Goal: Task Accomplishment & Management: Manage account settings

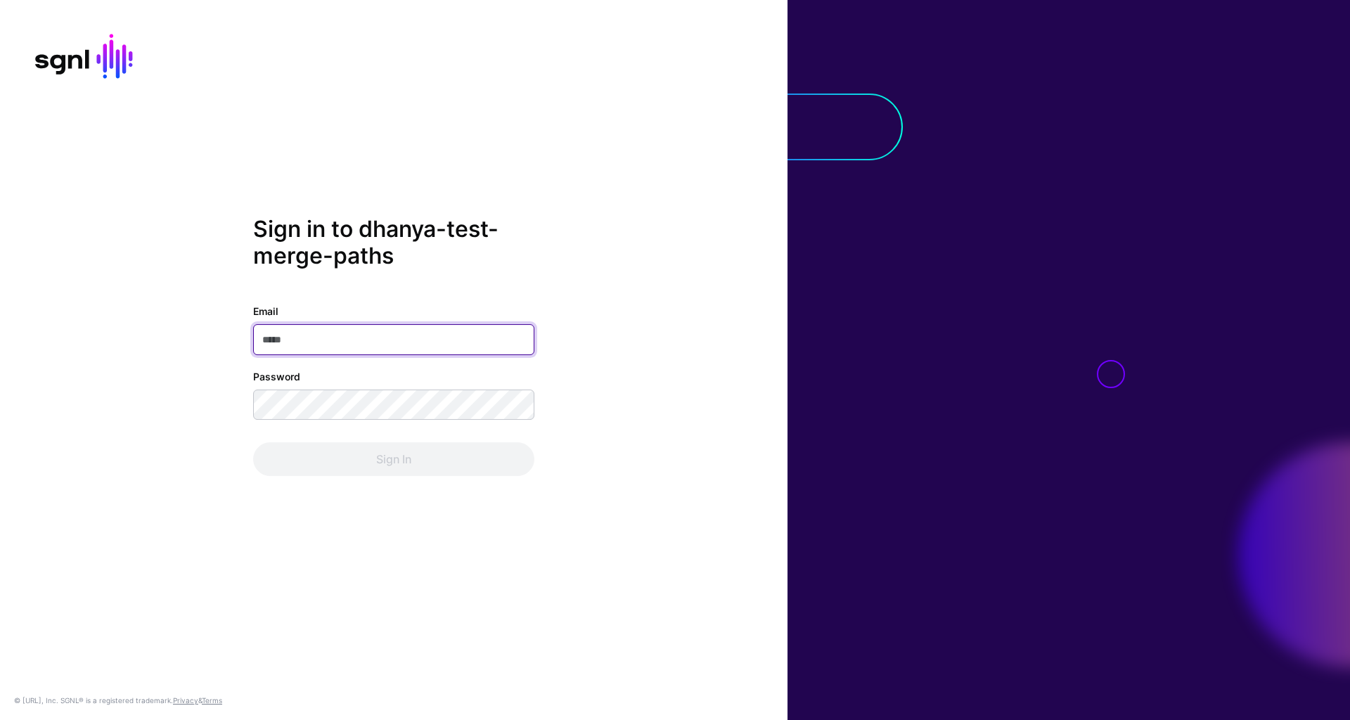
click at [354, 339] on input "Email" at bounding box center [393, 339] width 281 height 31
type input "**********"
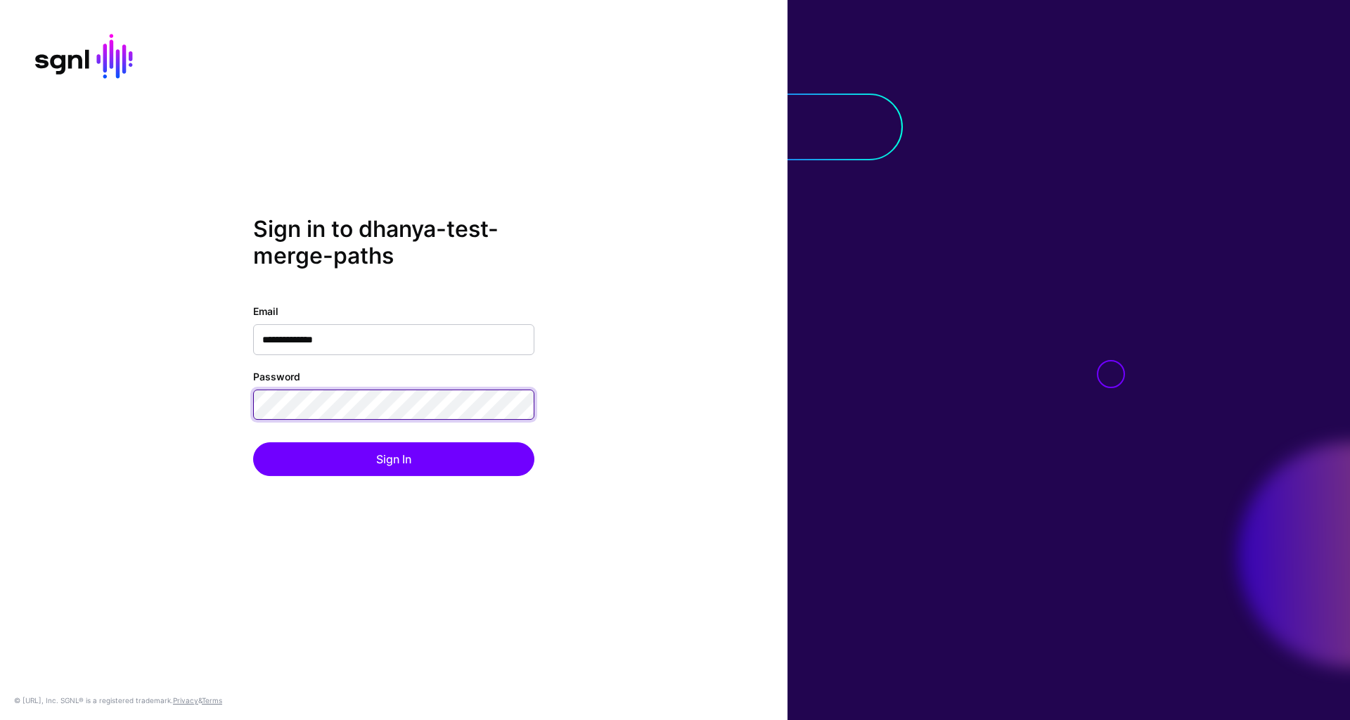
click at [214, 405] on div "**********" at bounding box center [394, 360] width 788 height 288
click at [253, 442] on button "Sign In" at bounding box center [393, 459] width 281 height 34
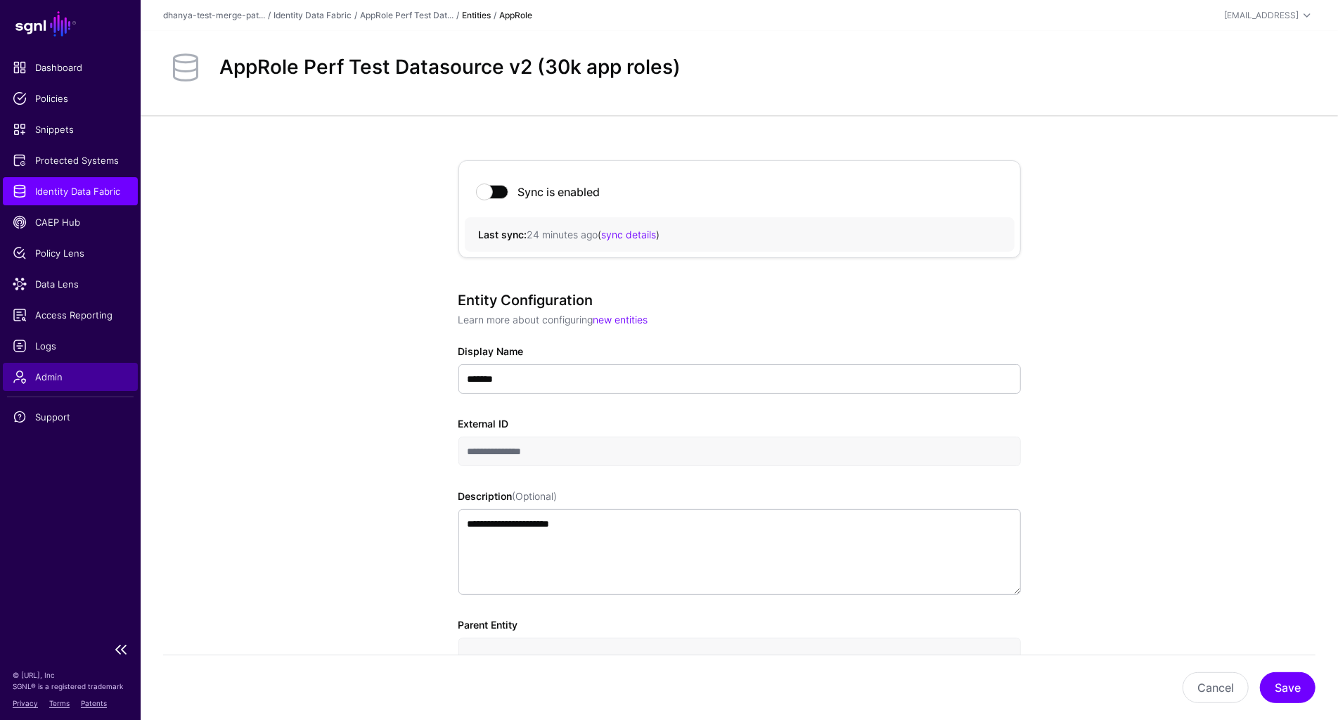
click at [82, 377] on span "Admin" at bounding box center [70, 377] width 115 height 14
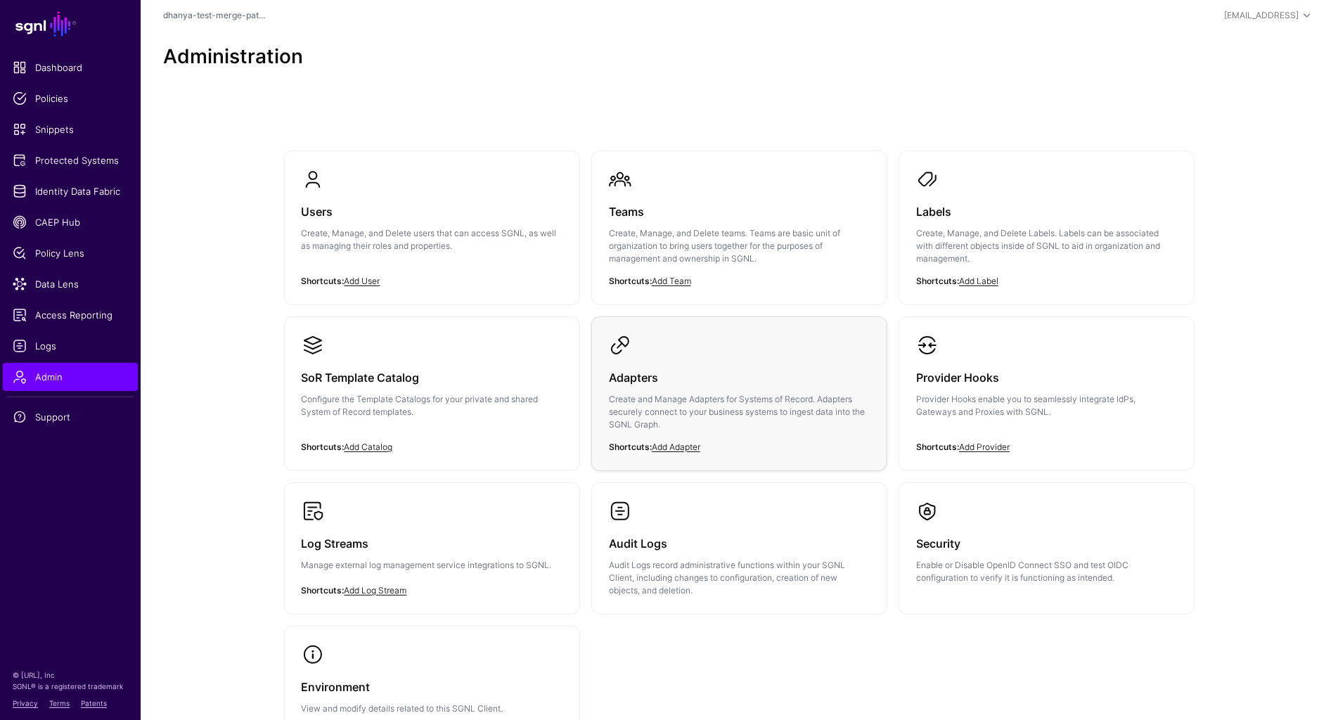
click at [713, 394] on p "Create and Manage Adapters for Systems of Record. Adapters securely connect to …" at bounding box center [739, 412] width 261 height 38
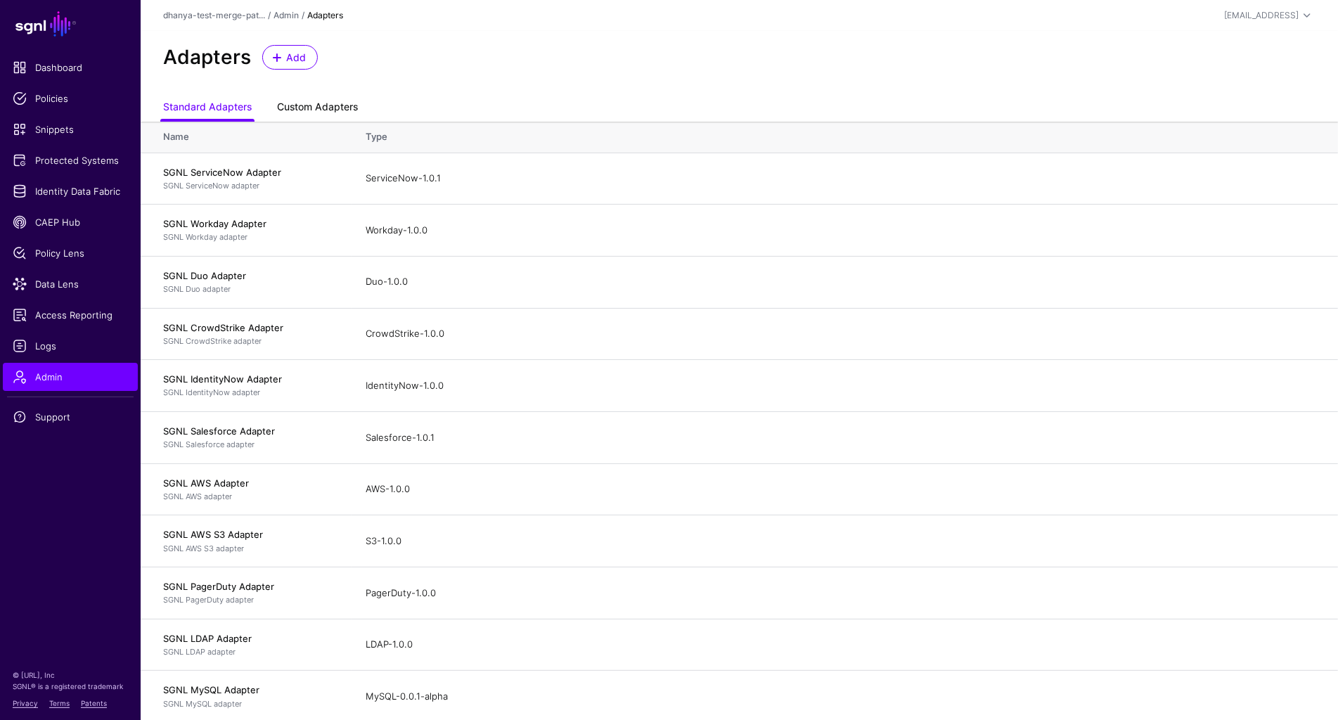
click at [325, 107] on link "Custom Adapters" at bounding box center [317, 108] width 81 height 27
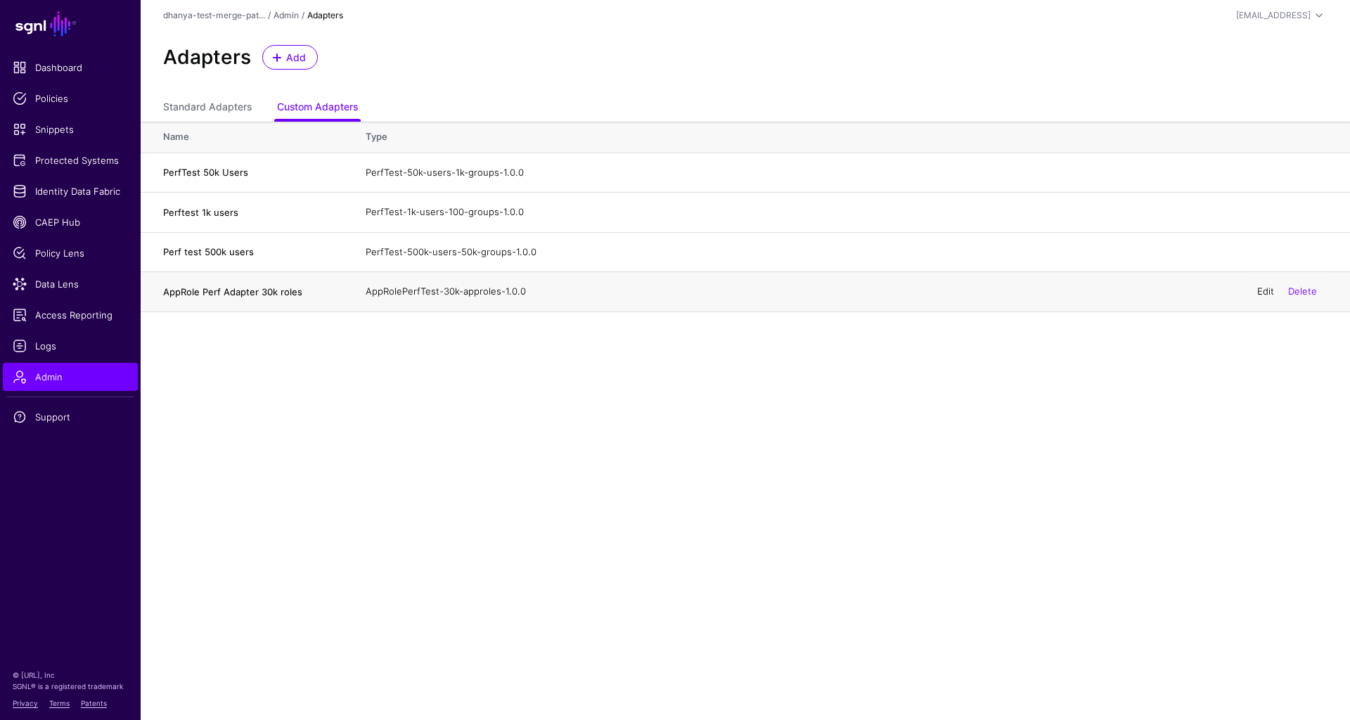
click at [1262, 288] on link "Edit" at bounding box center [1265, 290] width 17 height 11
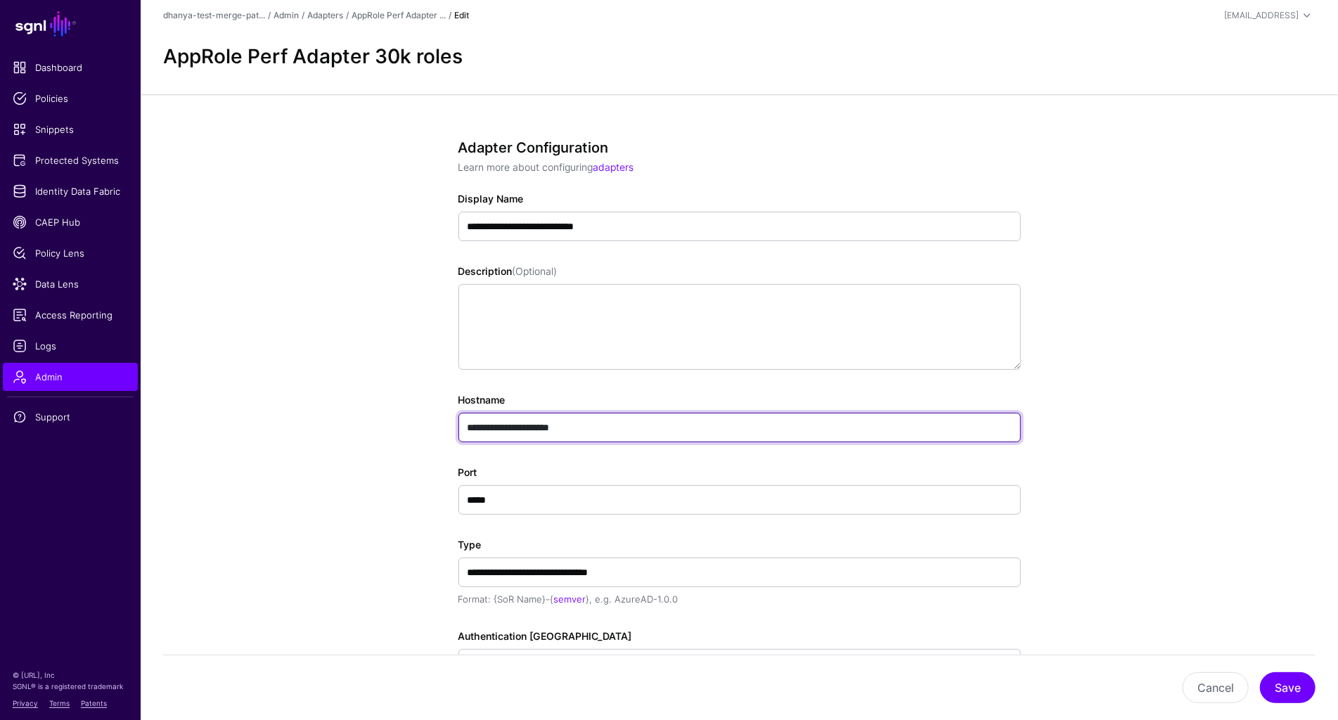
drag, startPoint x: 600, startPoint y: 428, endPoint x: 411, endPoint y: 428, distance: 189.9
click at [411, 428] on app-admin-adapters-details-form "**********" at bounding box center [739, 558] width 1197 height 928
paste input "******"
click at [586, 426] on input "**********" at bounding box center [739, 428] width 563 height 30
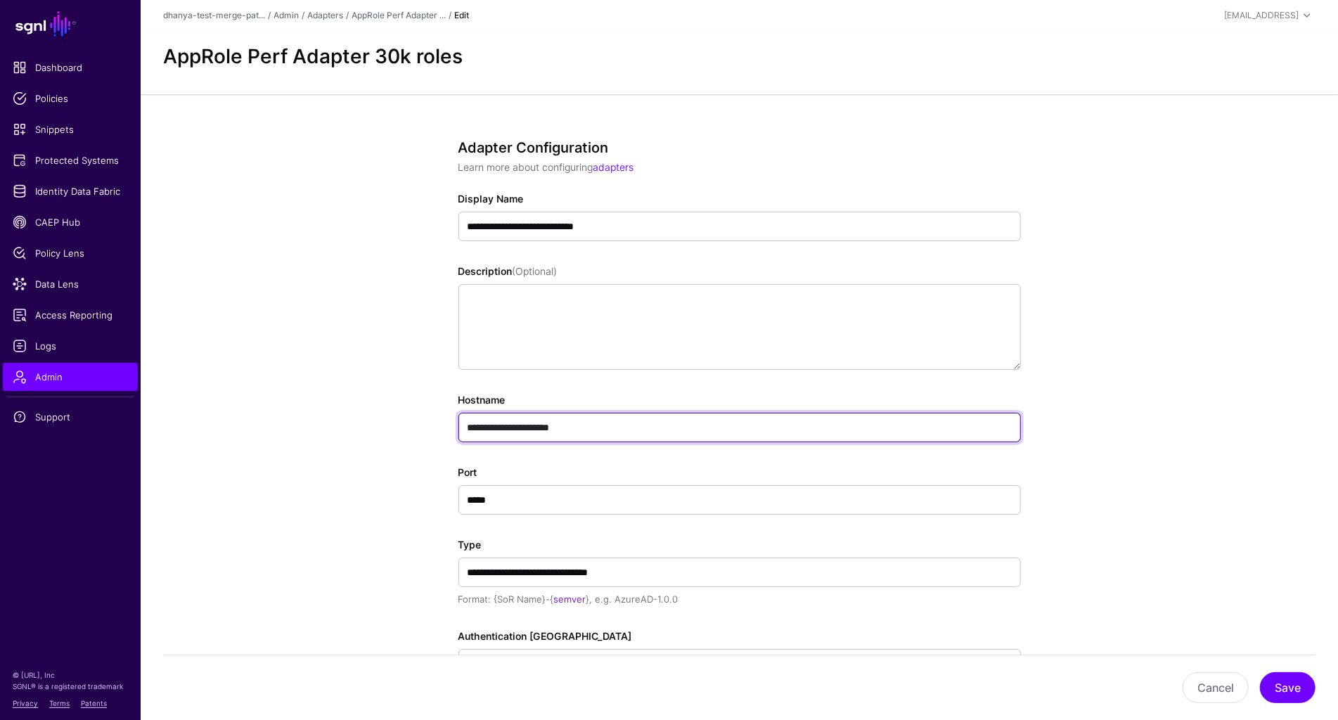
type input "**********"
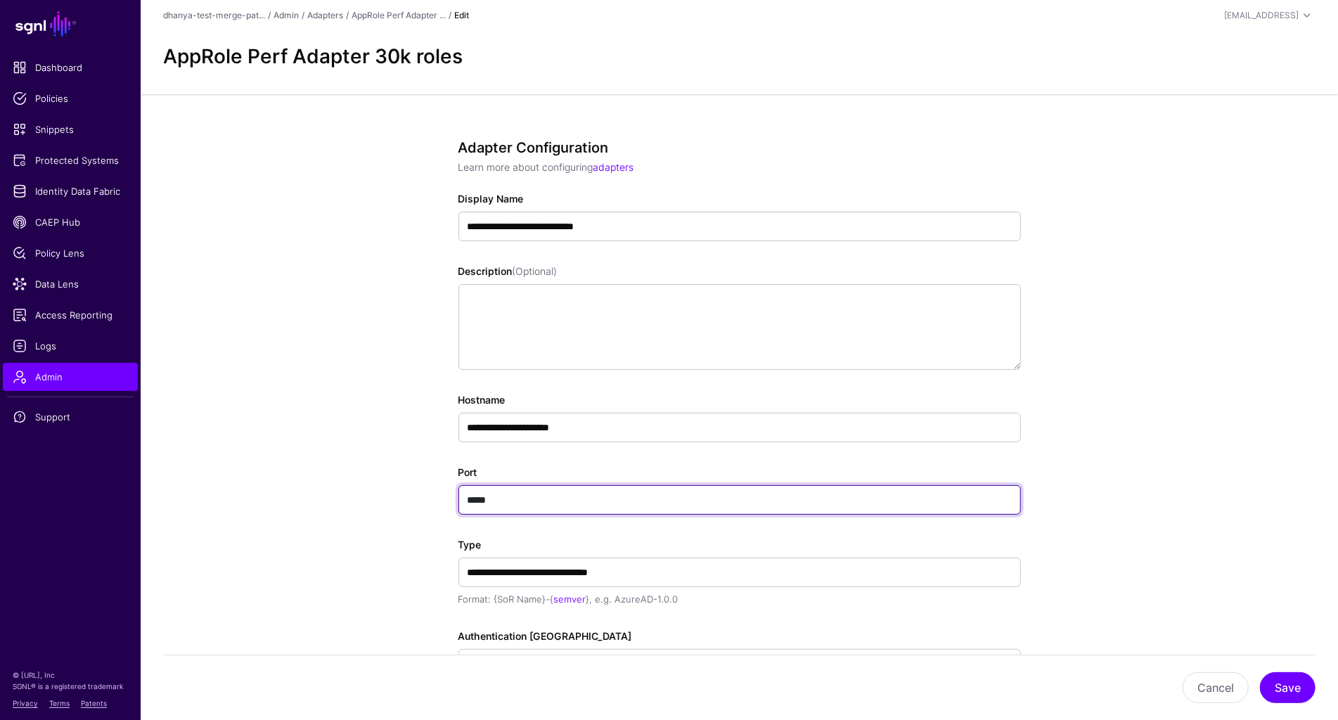
click at [479, 496] on input "*****" at bounding box center [739, 500] width 563 height 30
paste input "text"
type input "*****"
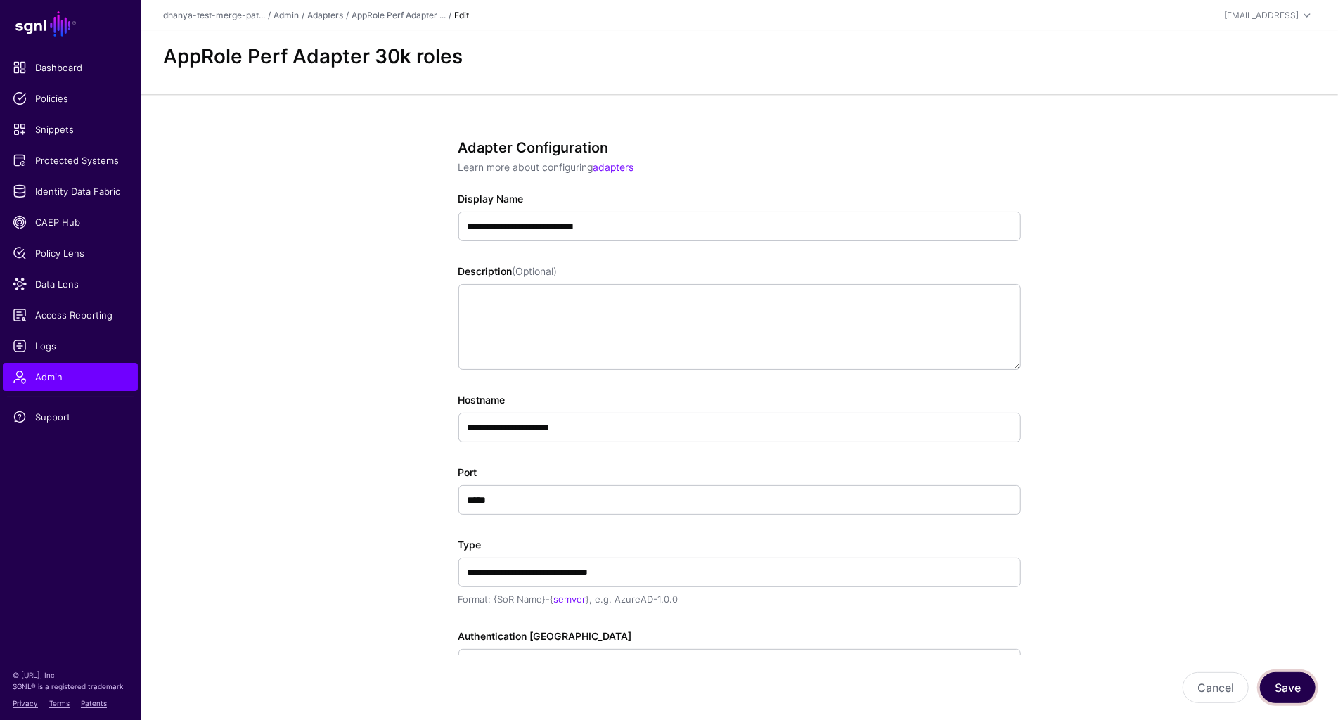
click at [1290, 683] on button "Save" at bounding box center [1288, 687] width 56 height 31
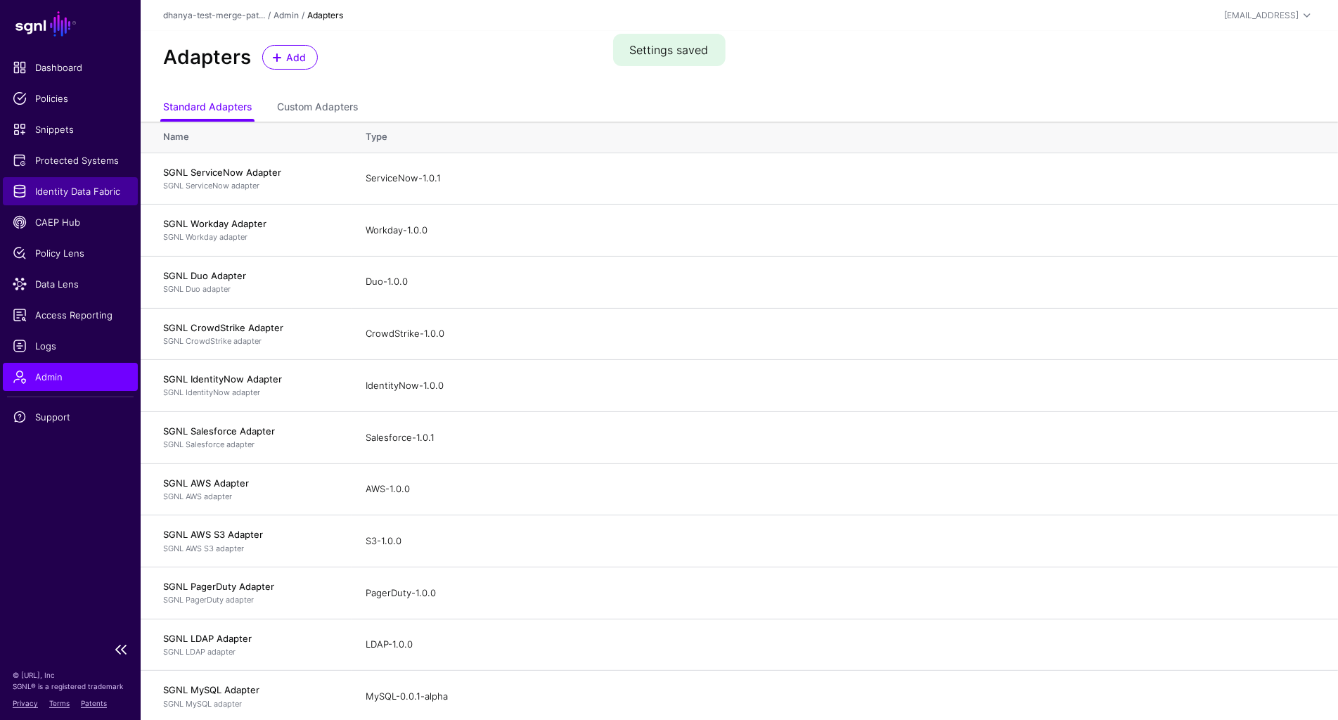
click at [82, 186] on span "Identity Data Fabric" at bounding box center [70, 191] width 115 height 14
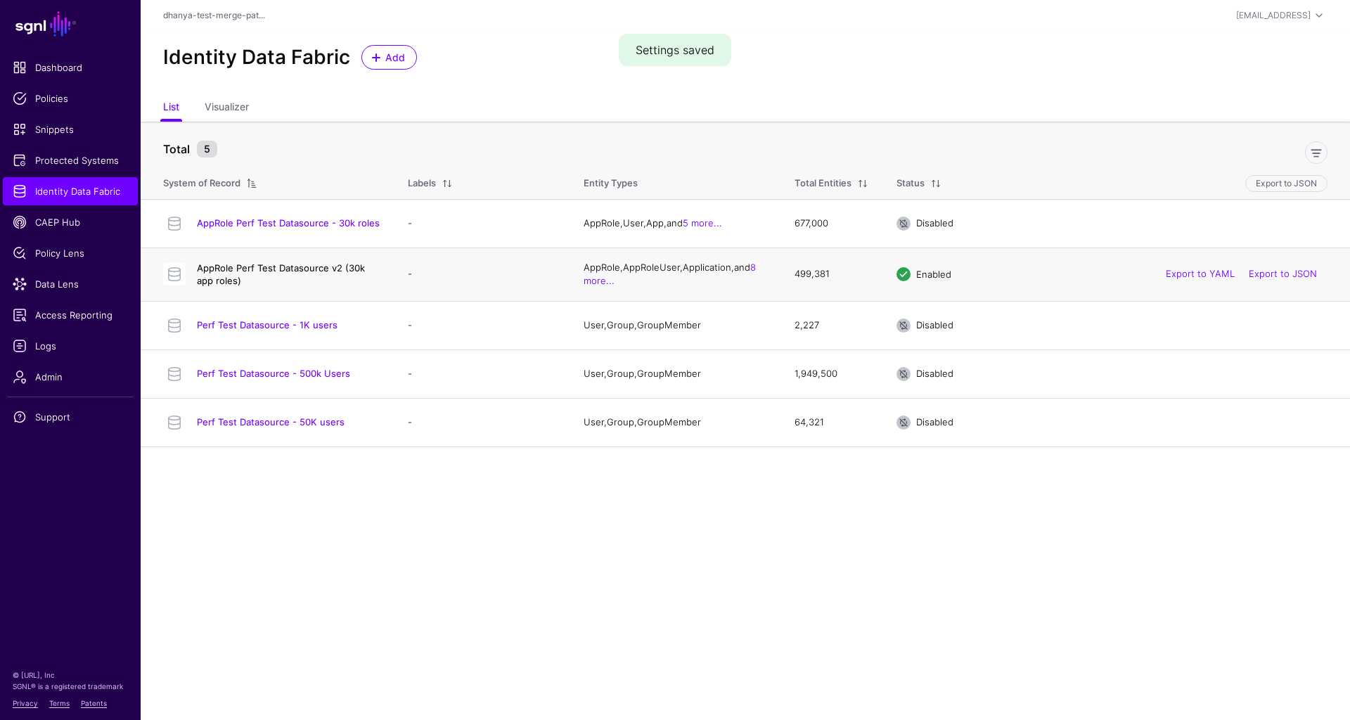
click at [328, 265] on link "AppRole Perf Test Datasource v2 (30k app roles)" at bounding box center [281, 274] width 168 height 24
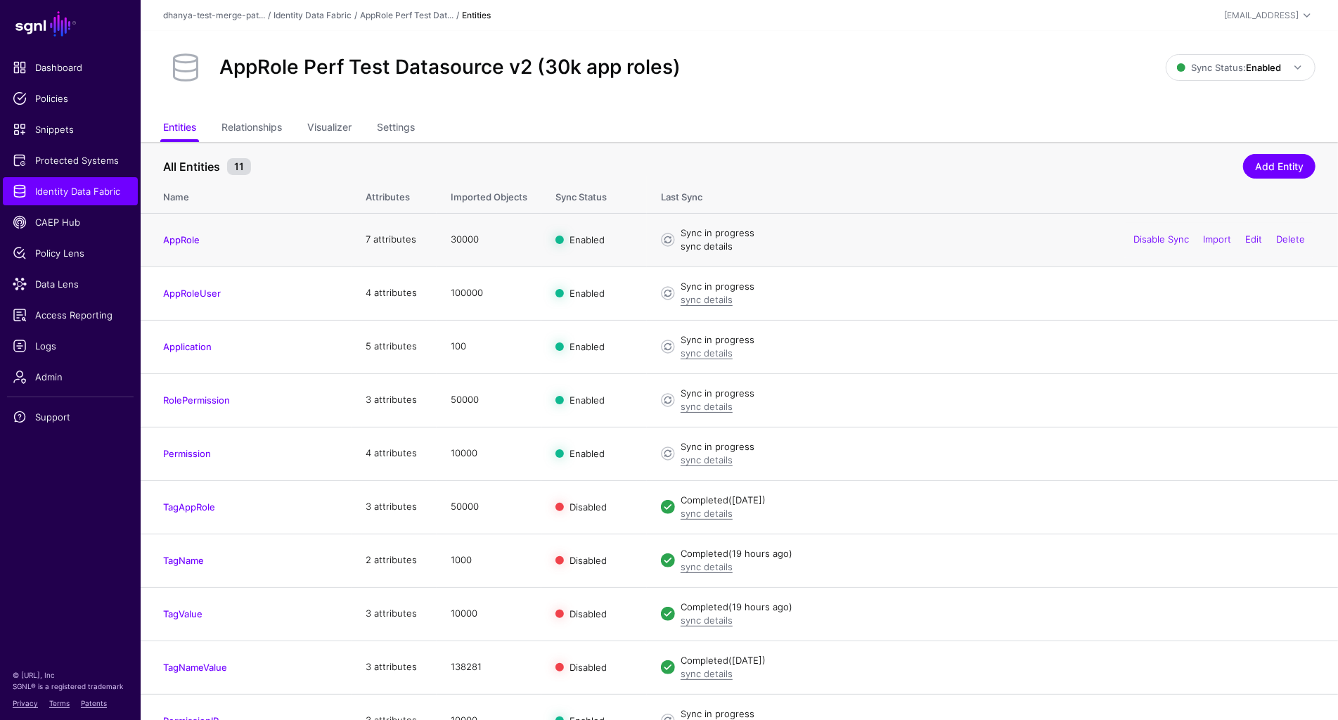
click at [722, 248] on link "sync details" at bounding box center [707, 245] width 52 height 11
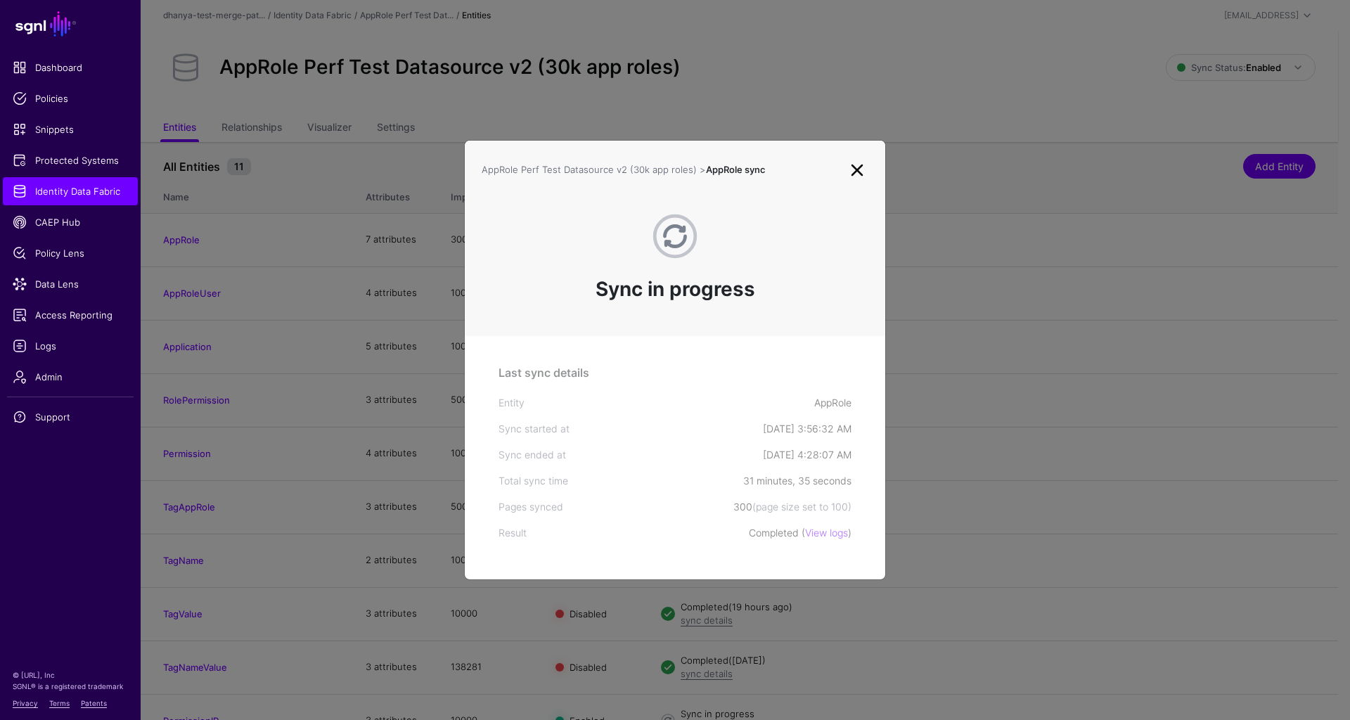
click at [859, 171] on link at bounding box center [857, 170] width 23 height 23
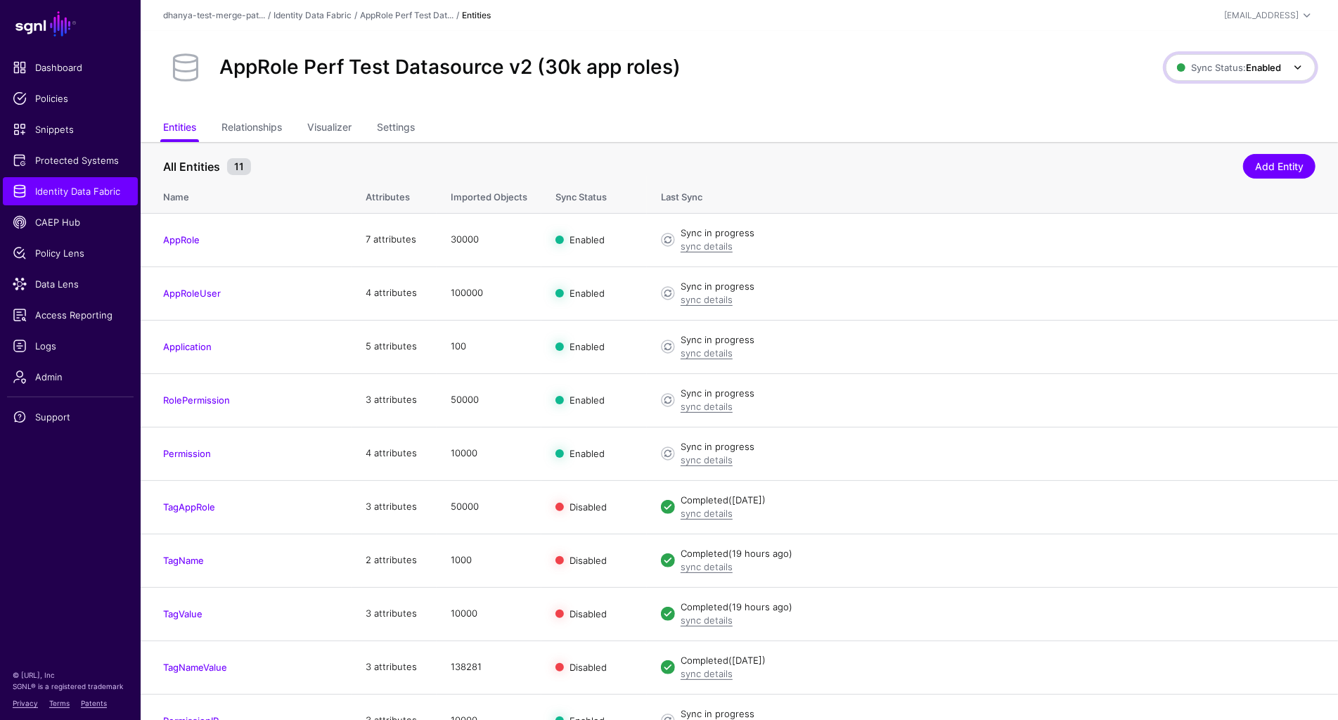
click at [1239, 69] on span "Sync Status: Enabled" at bounding box center [1229, 67] width 104 height 11
click at [1197, 152] on span "Disabled Syncing inactive for all configured entities" at bounding box center [1226, 168] width 158 height 46
click at [1260, 71] on strong "Disabled" at bounding box center [1262, 67] width 37 height 11
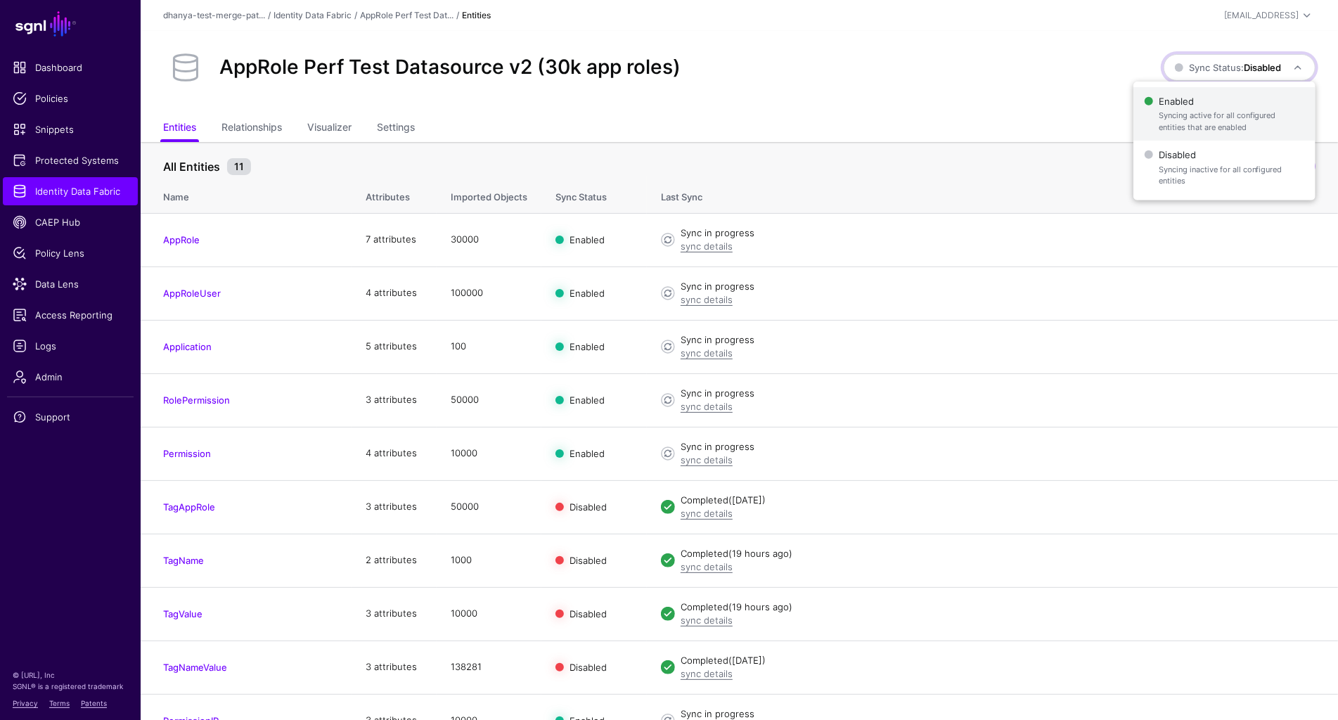
click at [1199, 117] on span "Syncing active for all configured entities that are enabled" at bounding box center [1232, 121] width 146 height 23
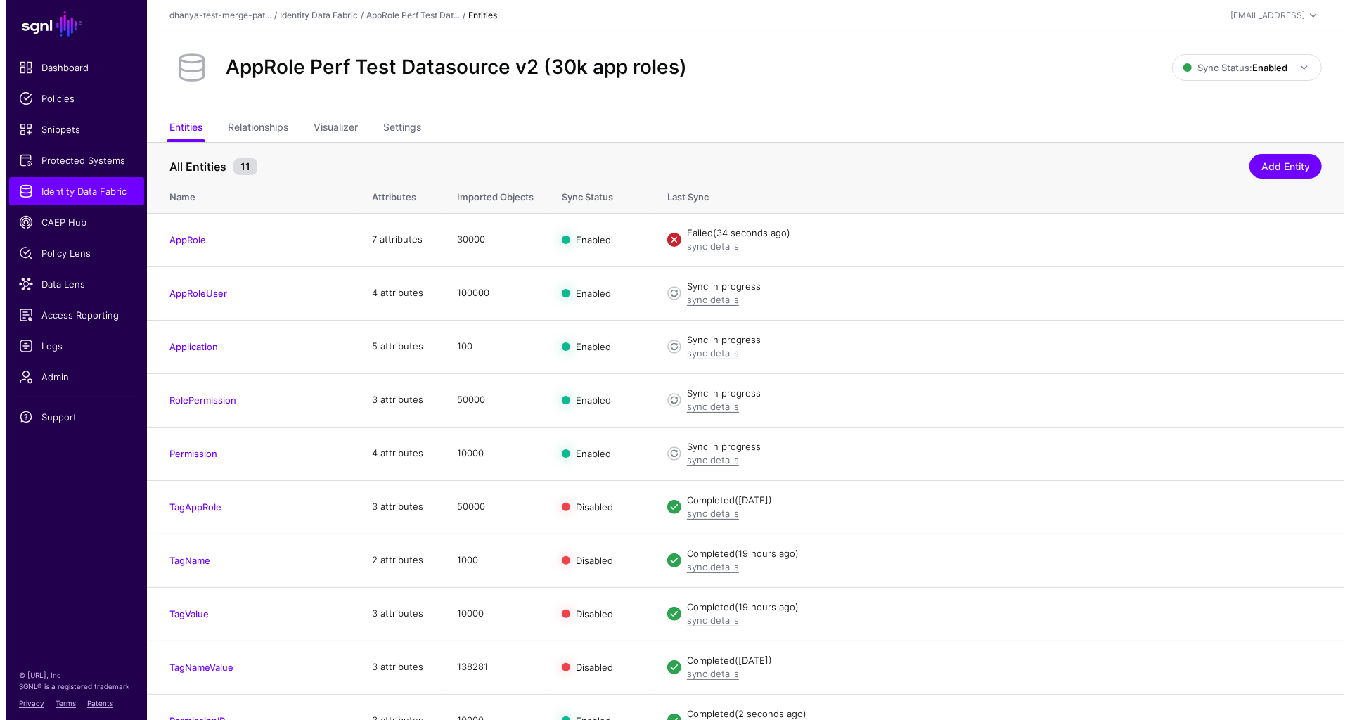
scroll to position [76, 0]
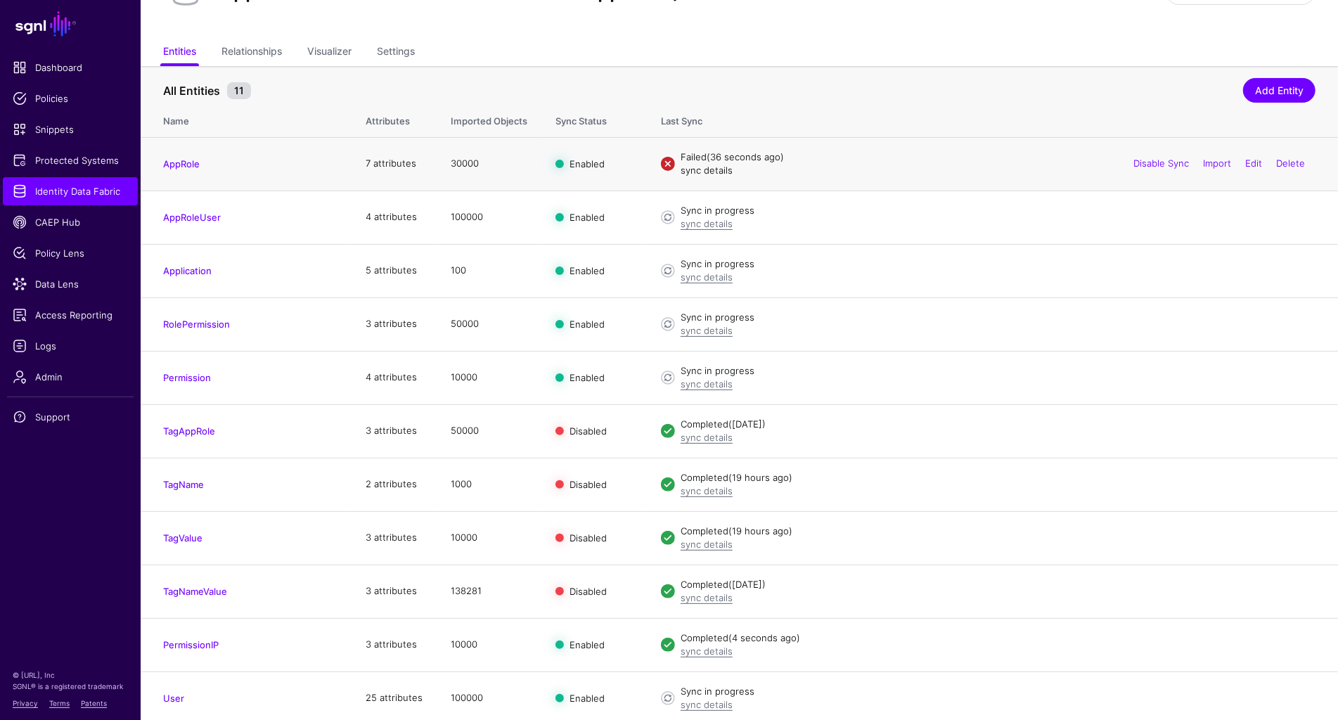
click at [720, 166] on link "sync details" at bounding box center [707, 170] width 52 height 11
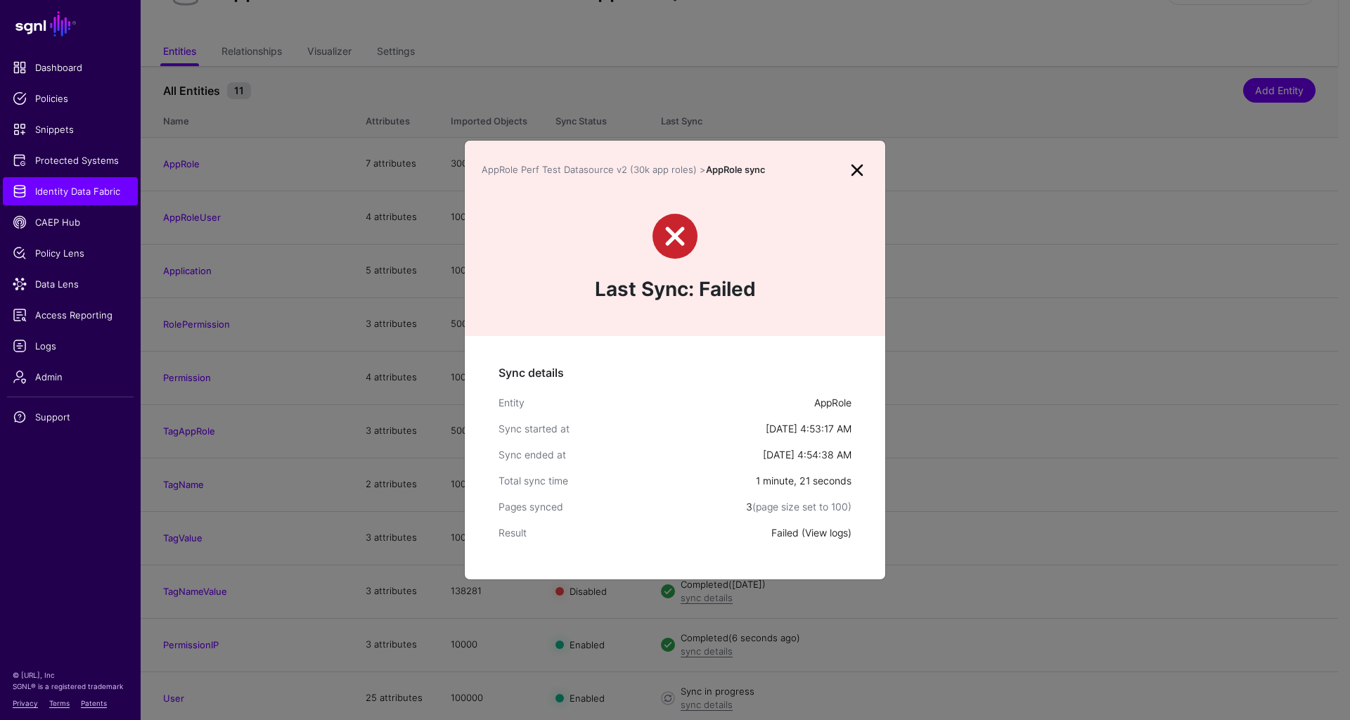
click at [817, 532] on link "View logs" at bounding box center [826, 533] width 43 height 12
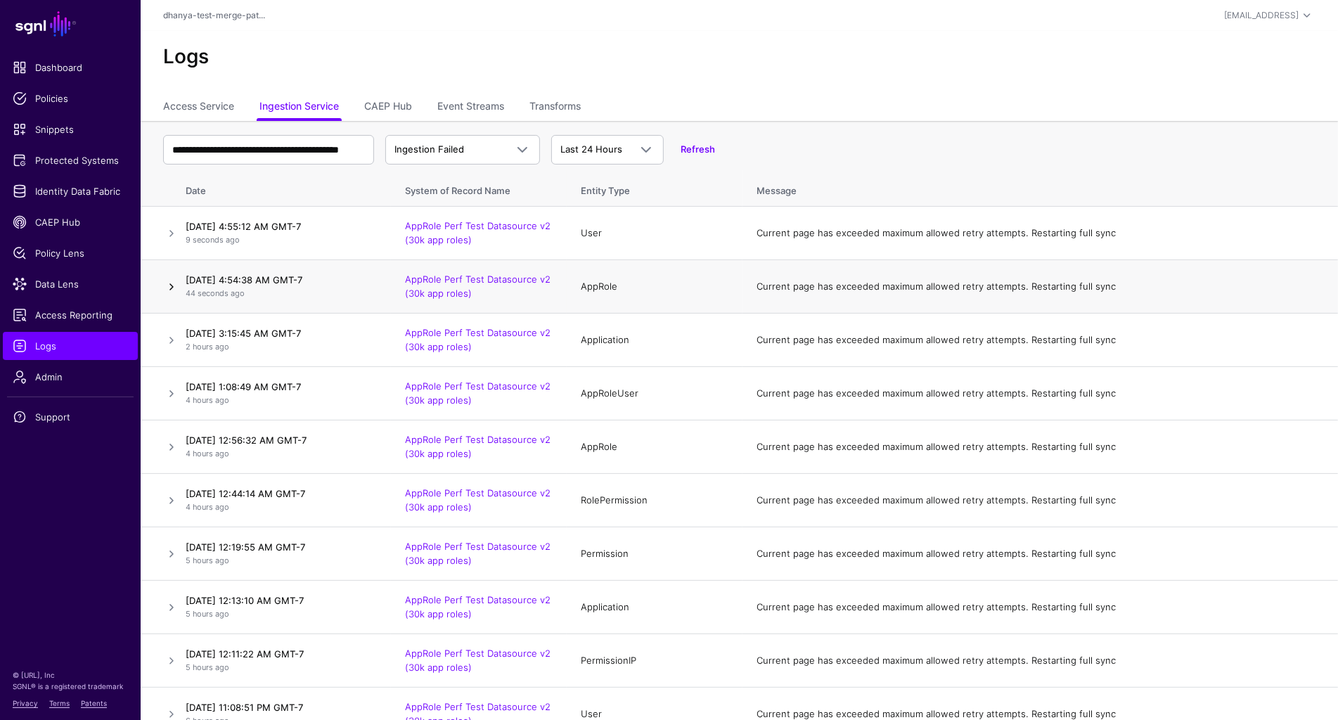
click at [173, 286] on link at bounding box center [171, 286] width 17 height 17
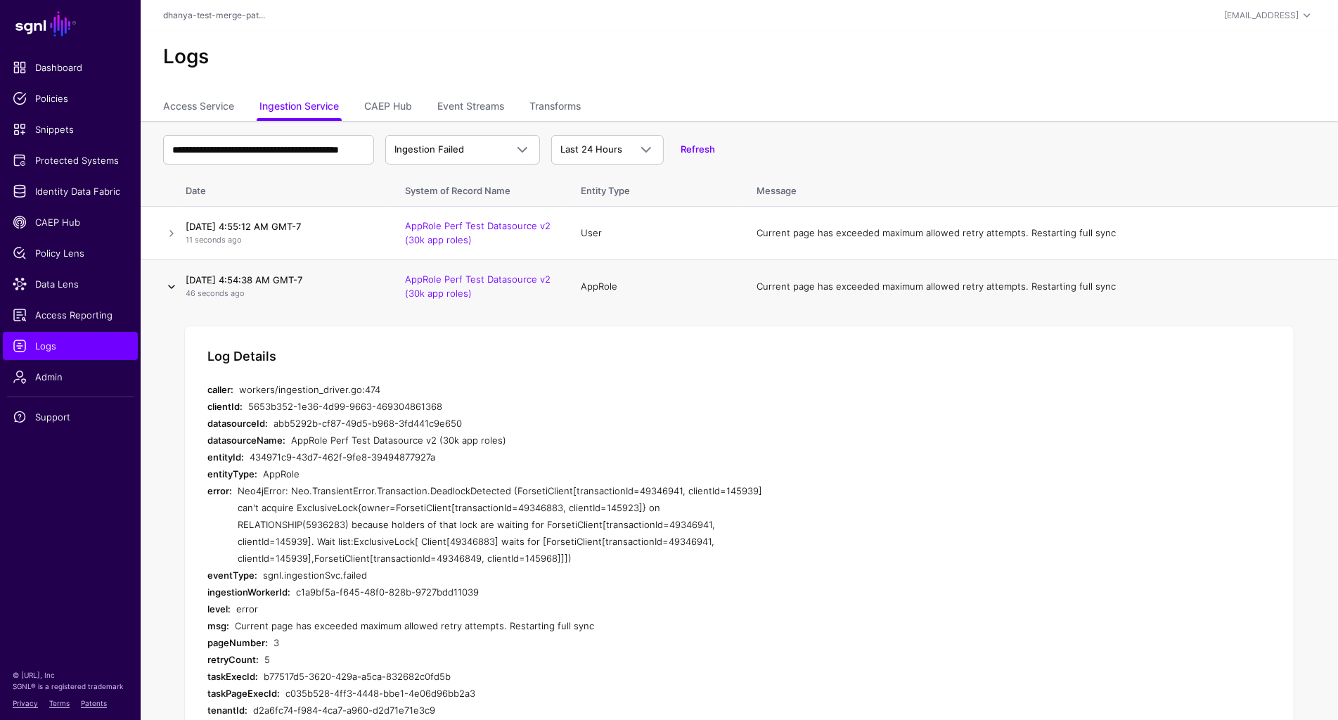
click at [173, 286] on link at bounding box center [171, 286] width 17 height 17
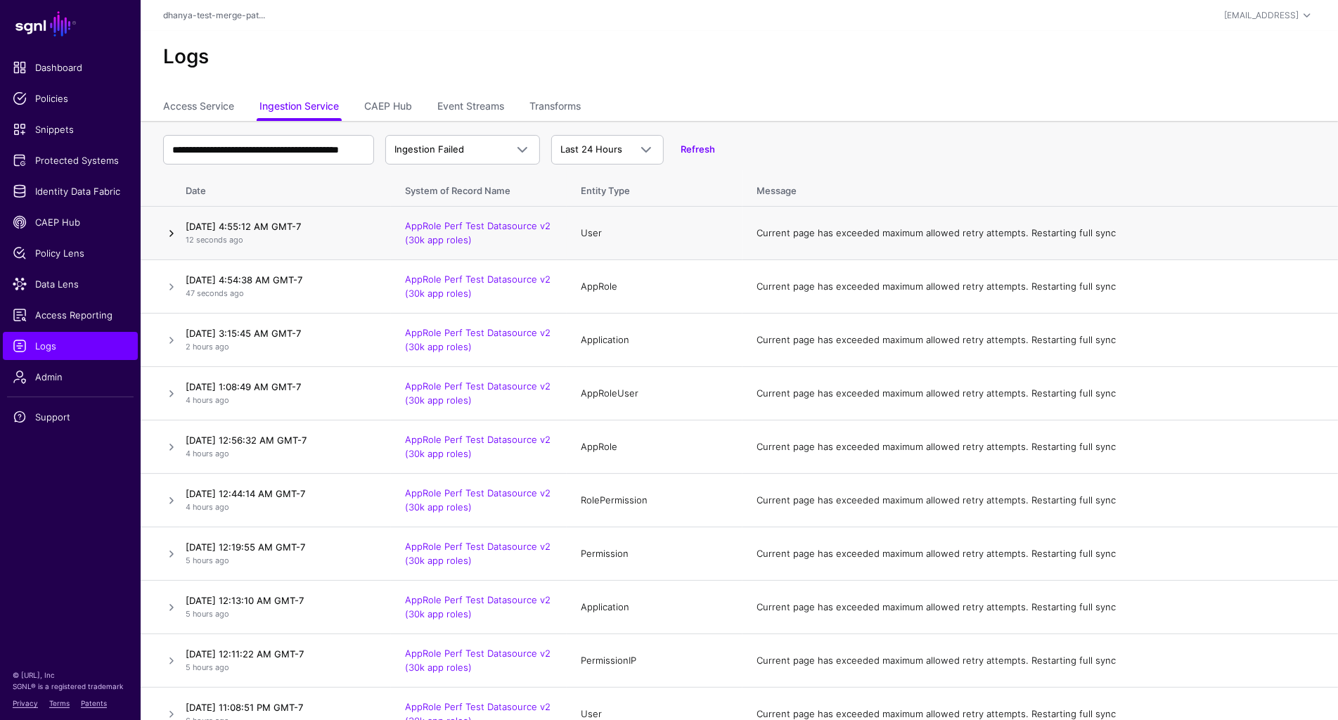
click at [173, 234] on link at bounding box center [171, 233] width 17 height 17
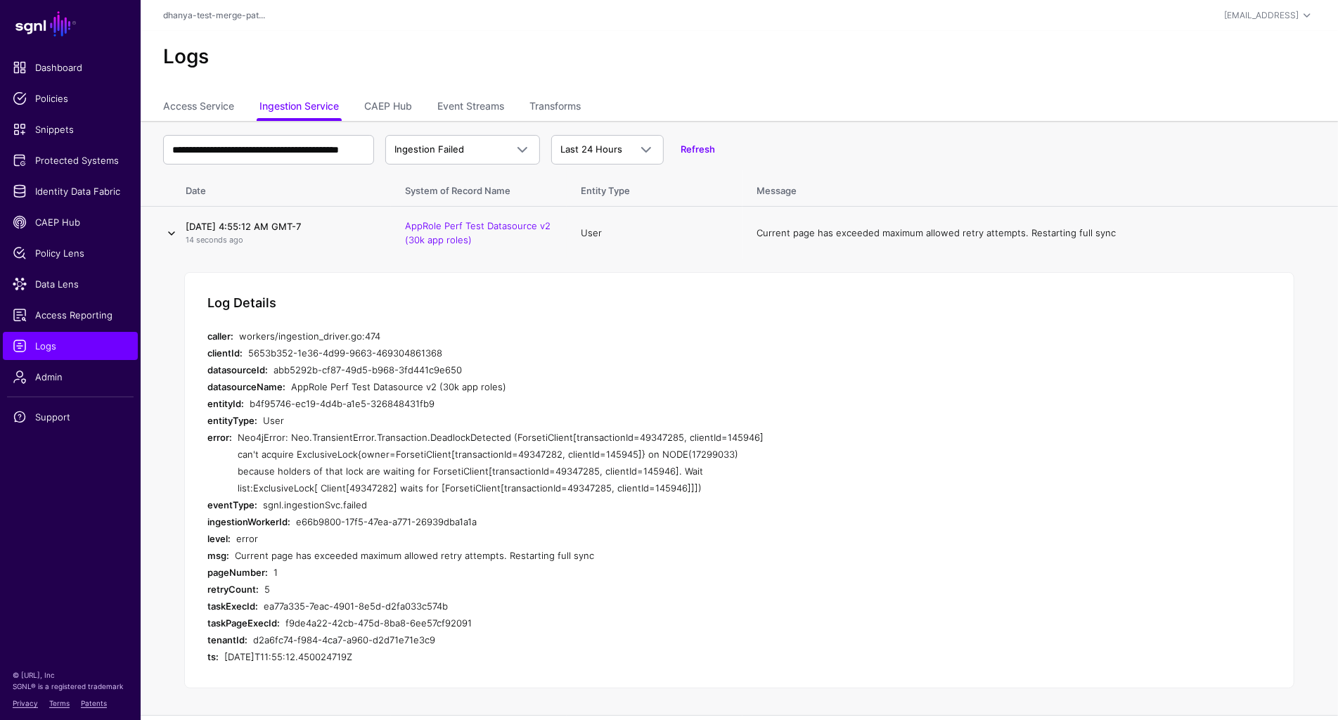
click at [173, 234] on link at bounding box center [171, 233] width 17 height 17
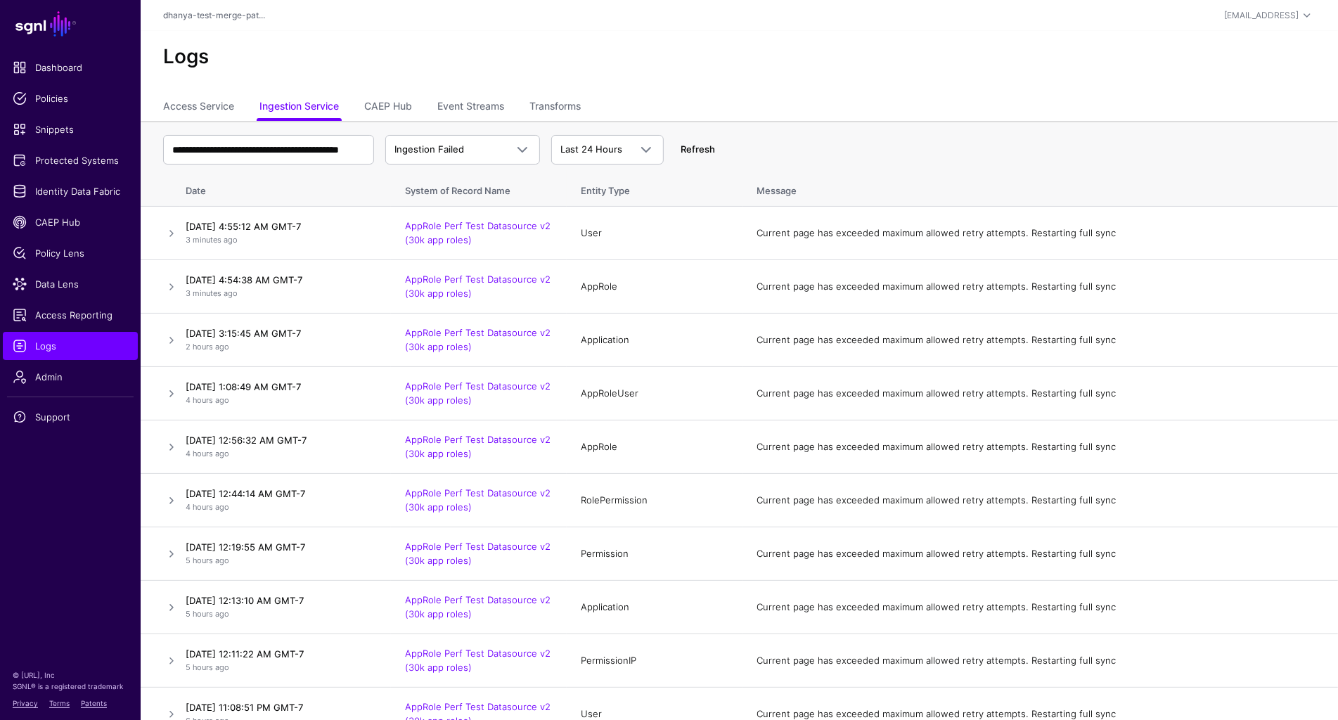
click at [702, 145] on link "Refresh" at bounding box center [698, 148] width 34 height 11
click at [172, 284] on link at bounding box center [171, 286] width 17 height 17
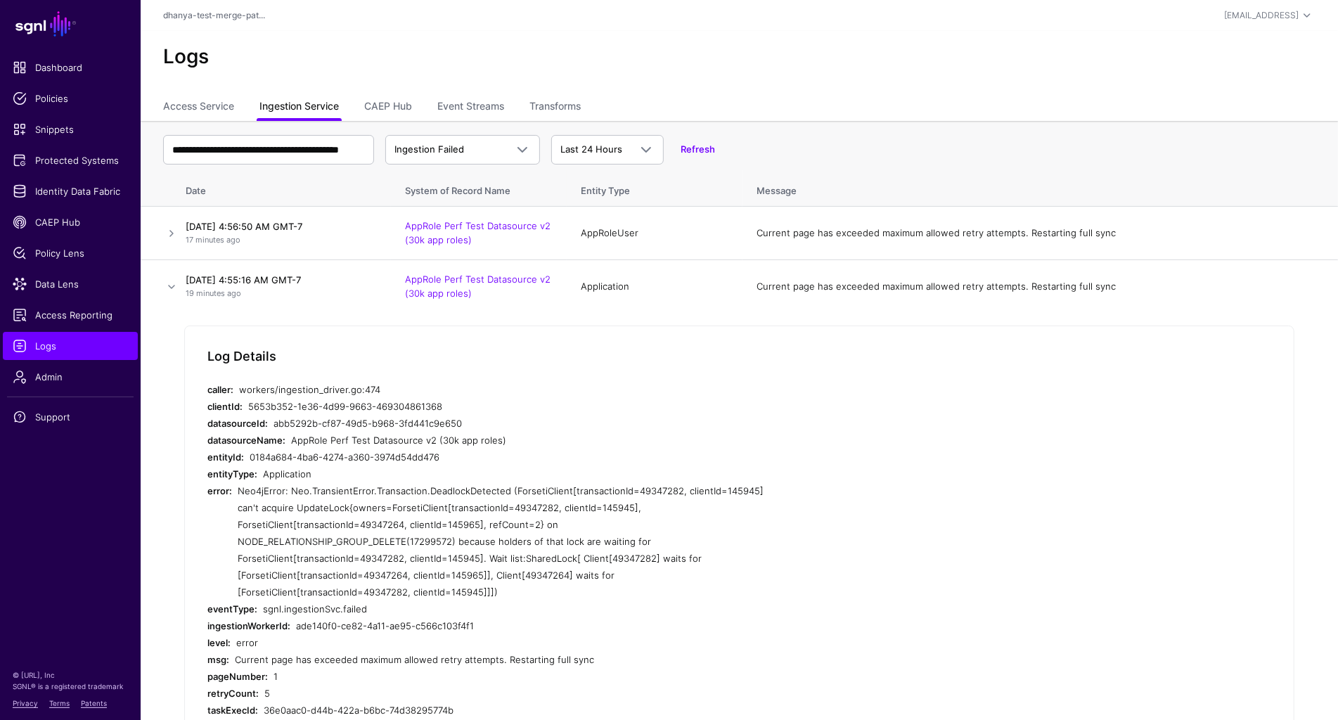
click at [311, 109] on link "Ingestion Service" at bounding box center [298, 107] width 79 height 27
click at [693, 147] on link "Refresh" at bounding box center [698, 148] width 34 height 11
click at [174, 291] on link at bounding box center [171, 286] width 17 height 17
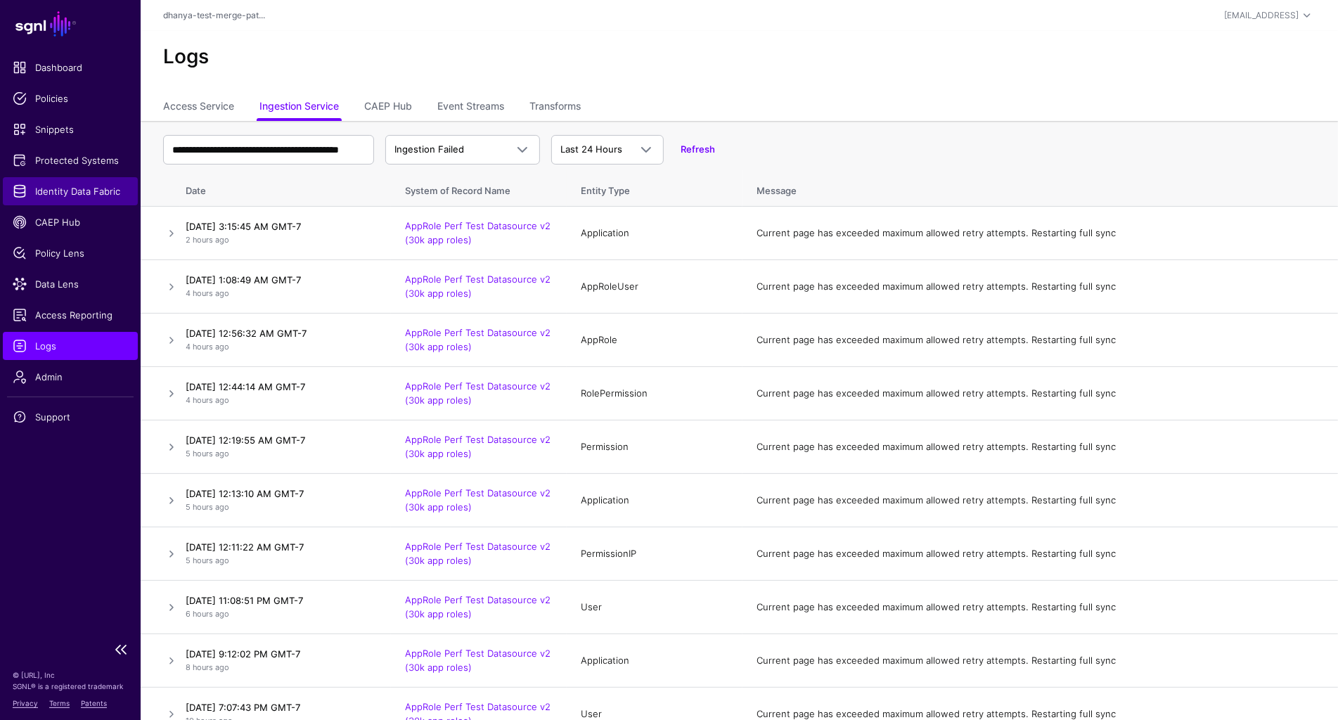
click at [75, 193] on span "Identity Data Fabric" at bounding box center [70, 191] width 115 height 14
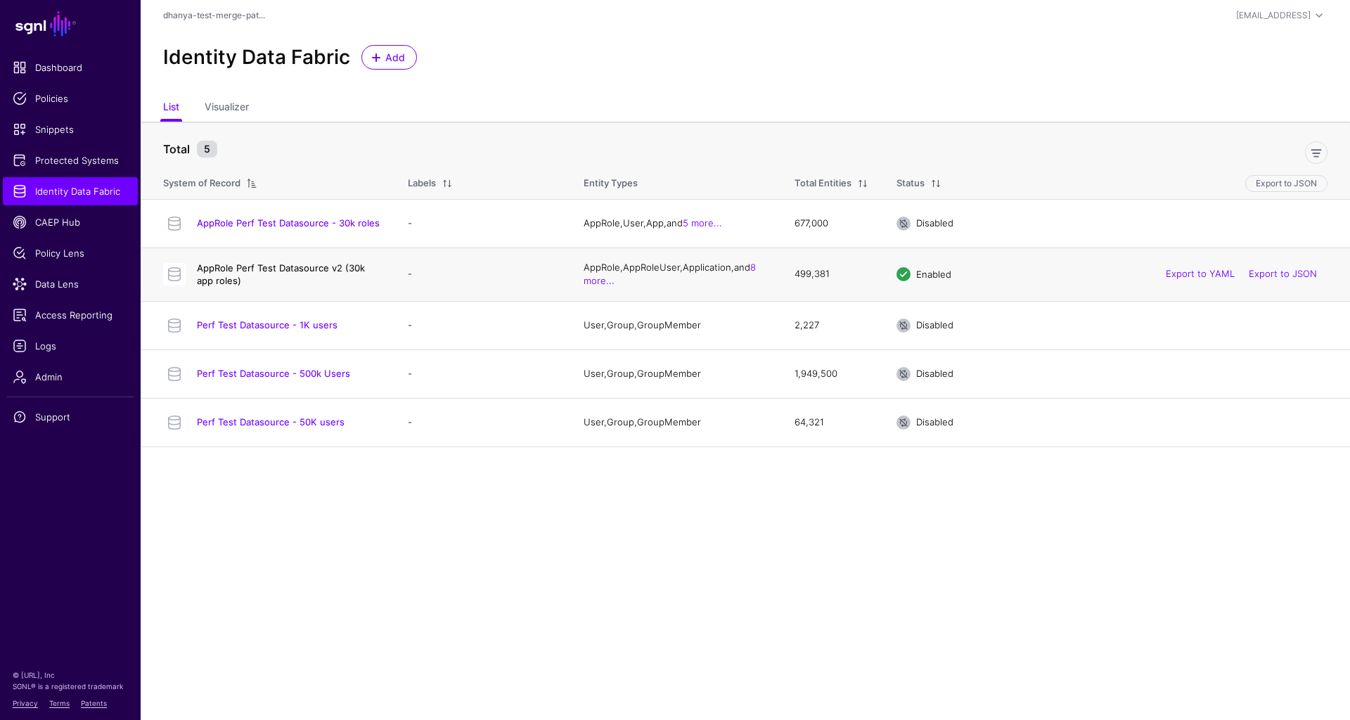
click at [303, 267] on link "AppRole Perf Test Datasource v2 (30k app roles)" at bounding box center [281, 274] width 168 height 24
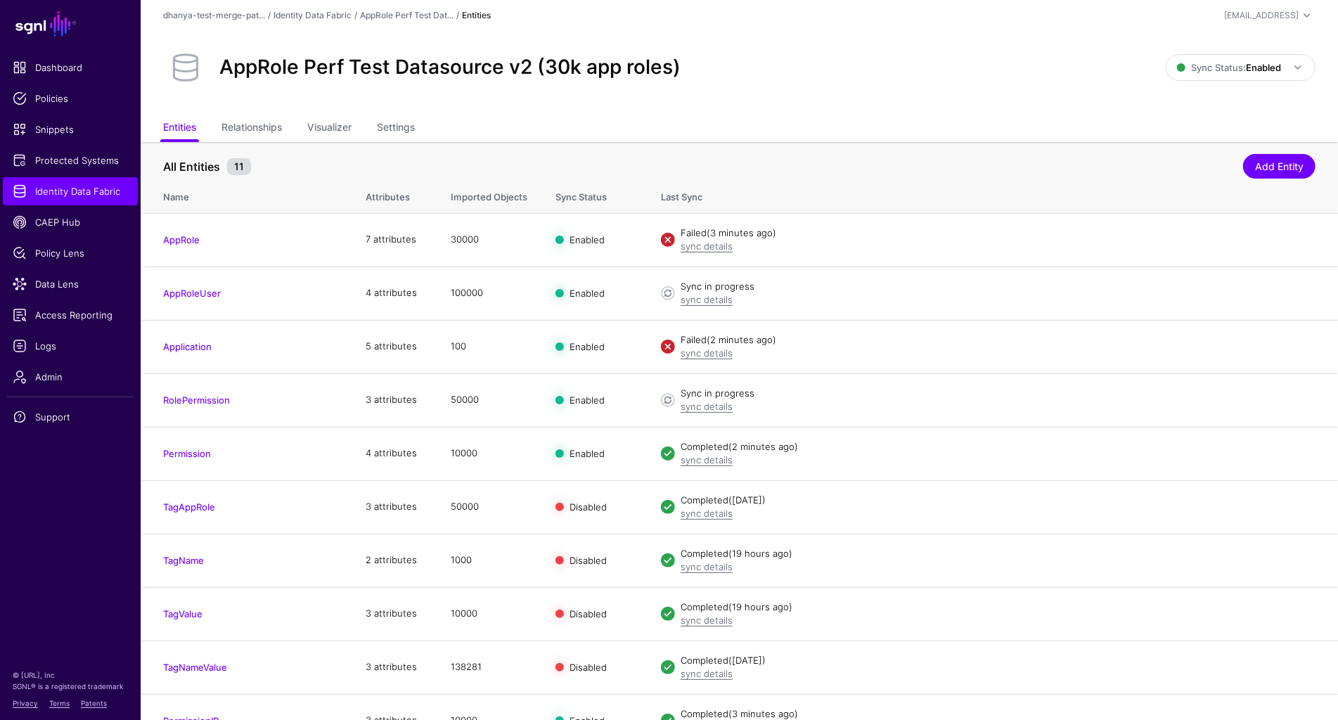
scroll to position [76, 0]
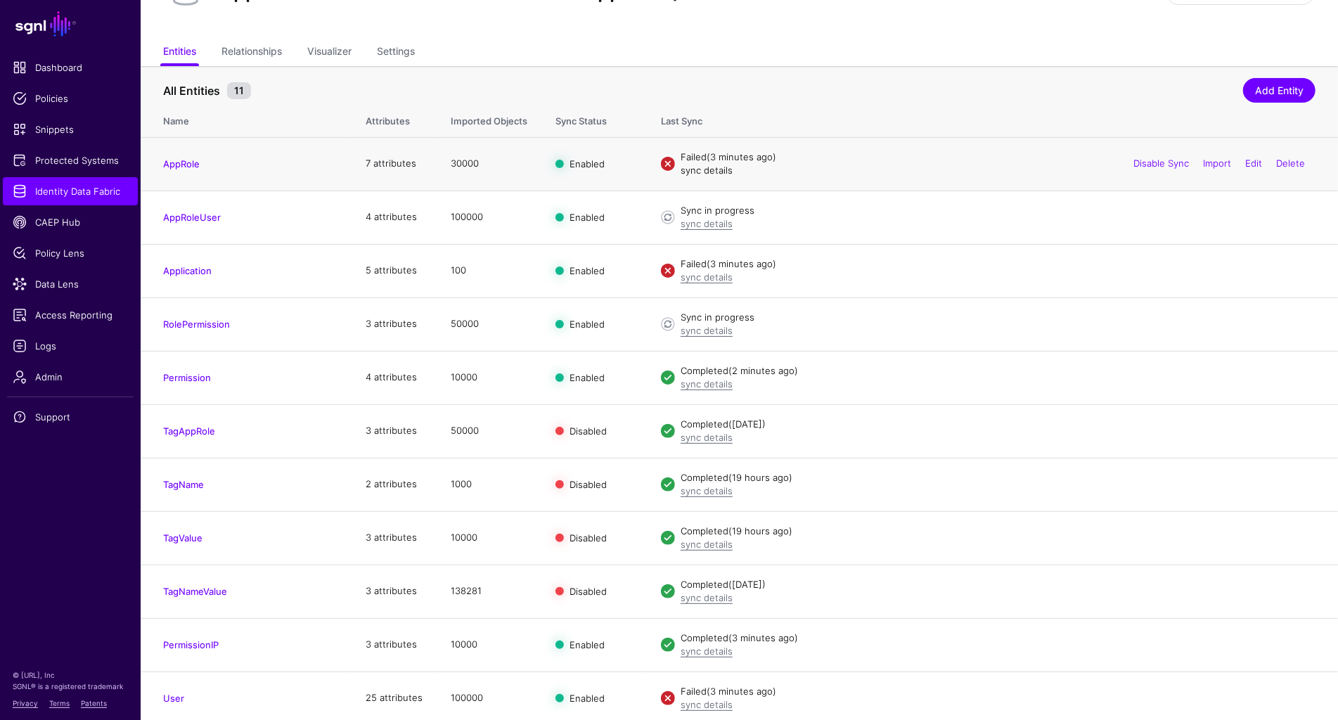
click at [727, 169] on link "sync details" at bounding box center [707, 170] width 52 height 11
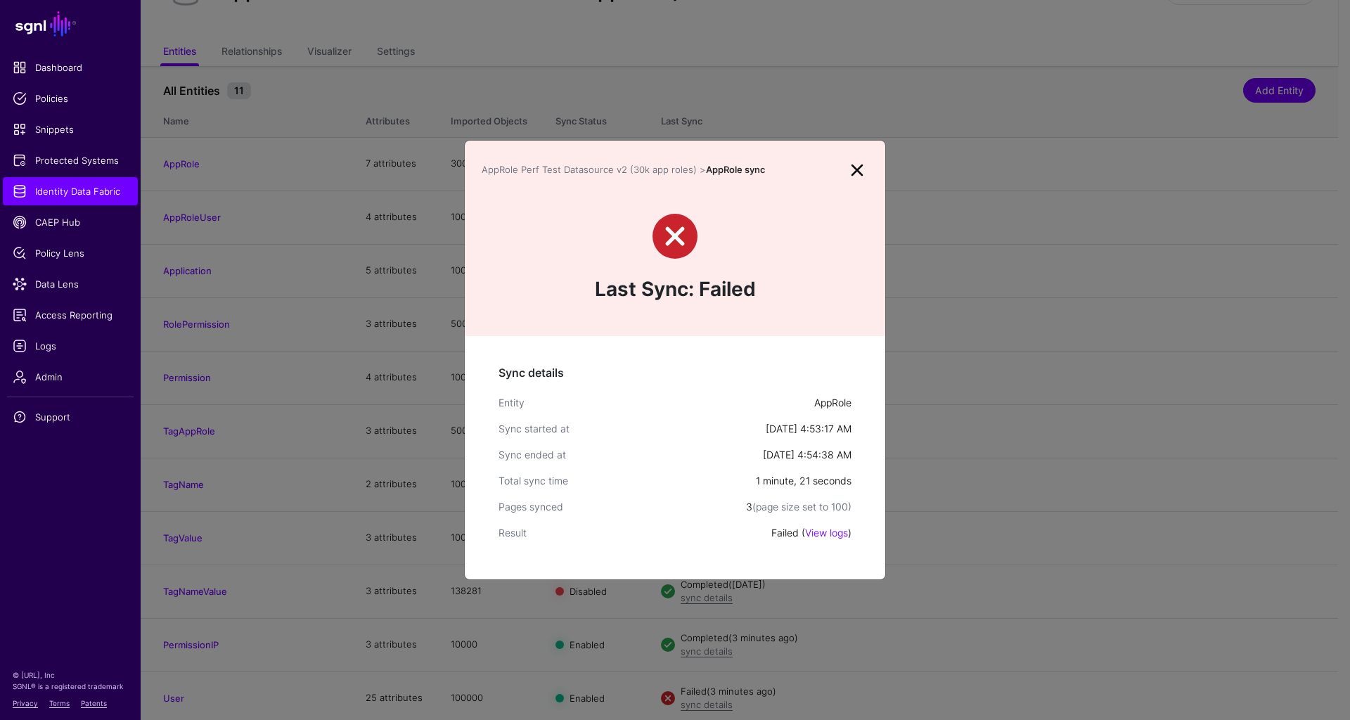
click at [859, 167] on link at bounding box center [857, 170] width 23 height 23
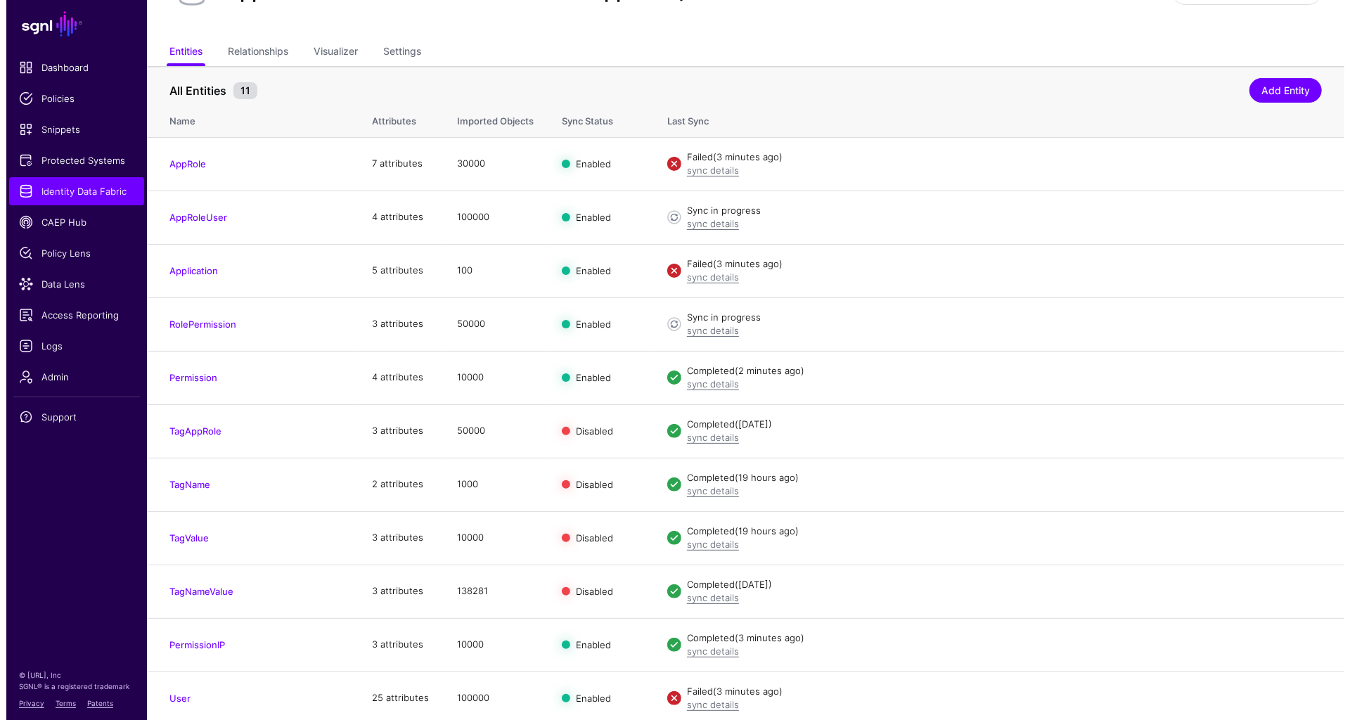
scroll to position [0, 0]
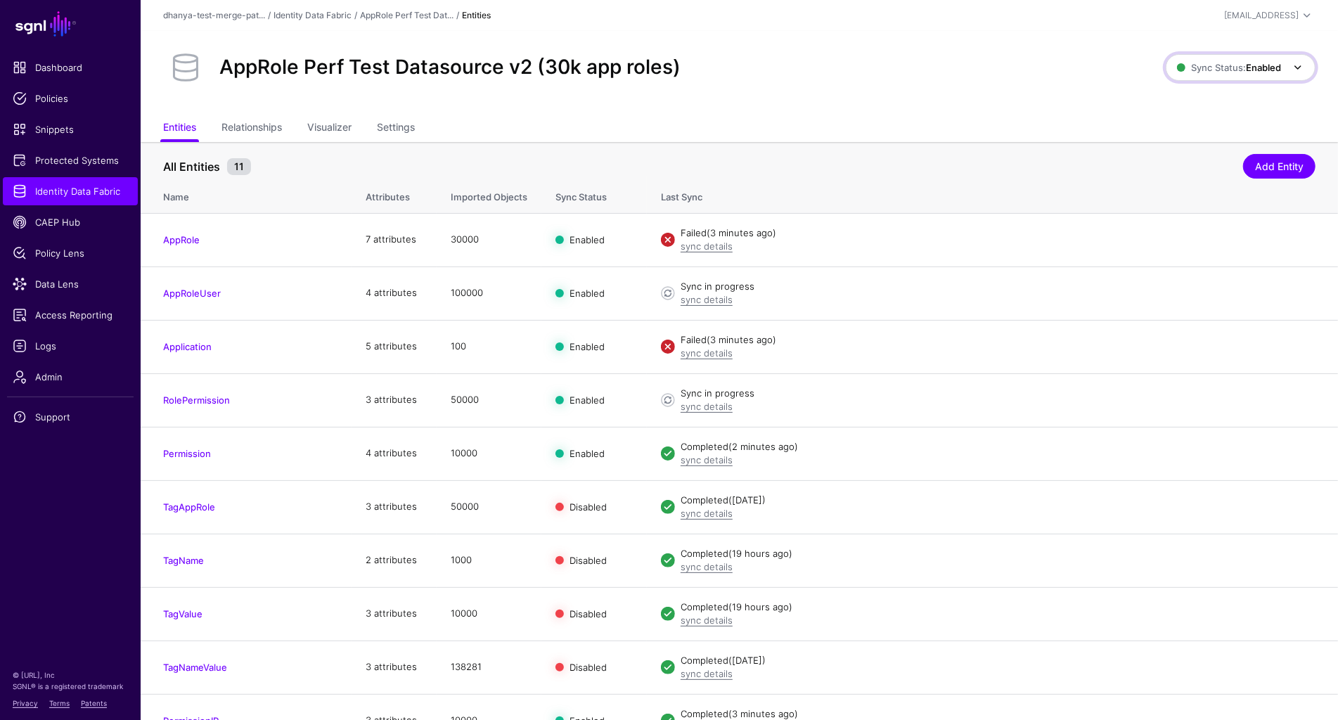
click at [1245, 71] on span "Sync Status: Enabled" at bounding box center [1229, 67] width 104 height 11
click at [1178, 162] on span "Disabled Syncing inactive for all configured entities" at bounding box center [1226, 168] width 158 height 46
click at [73, 189] on span "Identity Data Fabric" at bounding box center [70, 191] width 115 height 14
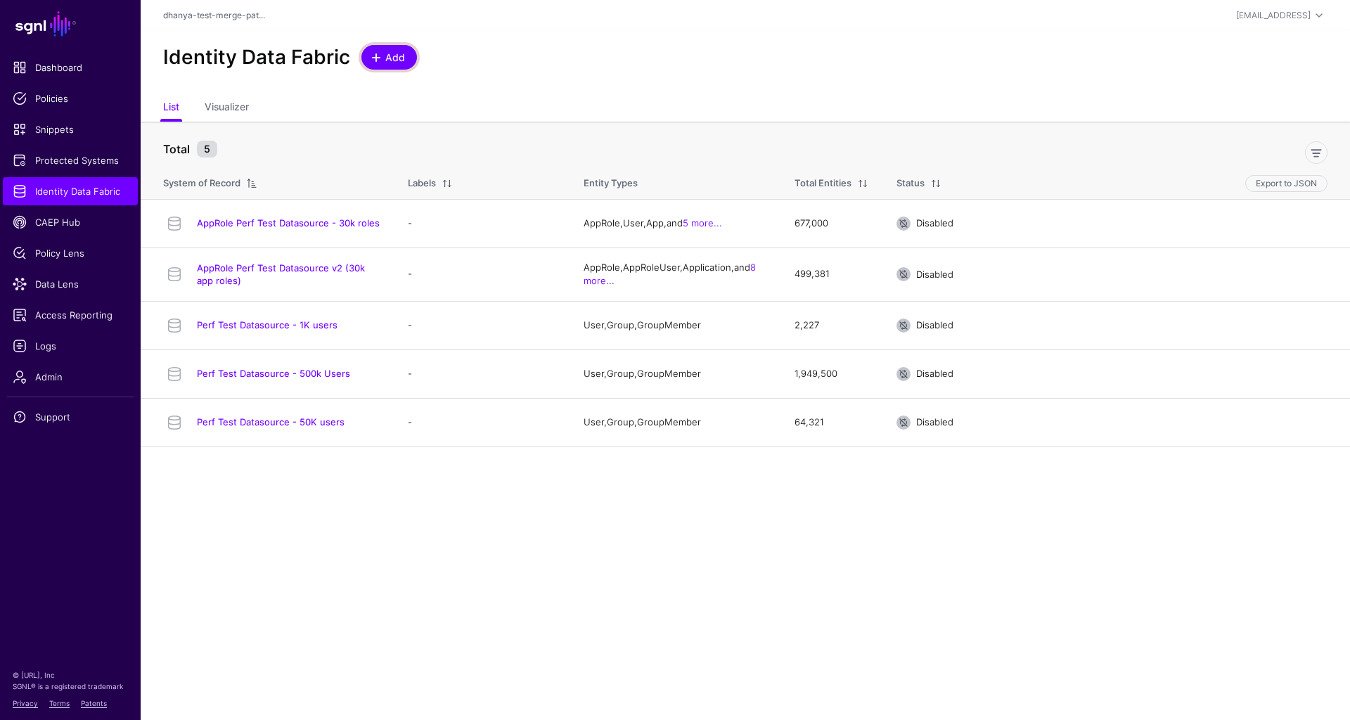
click at [402, 57] on span "Add" at bounding box center [395, 57] width 23 height 15
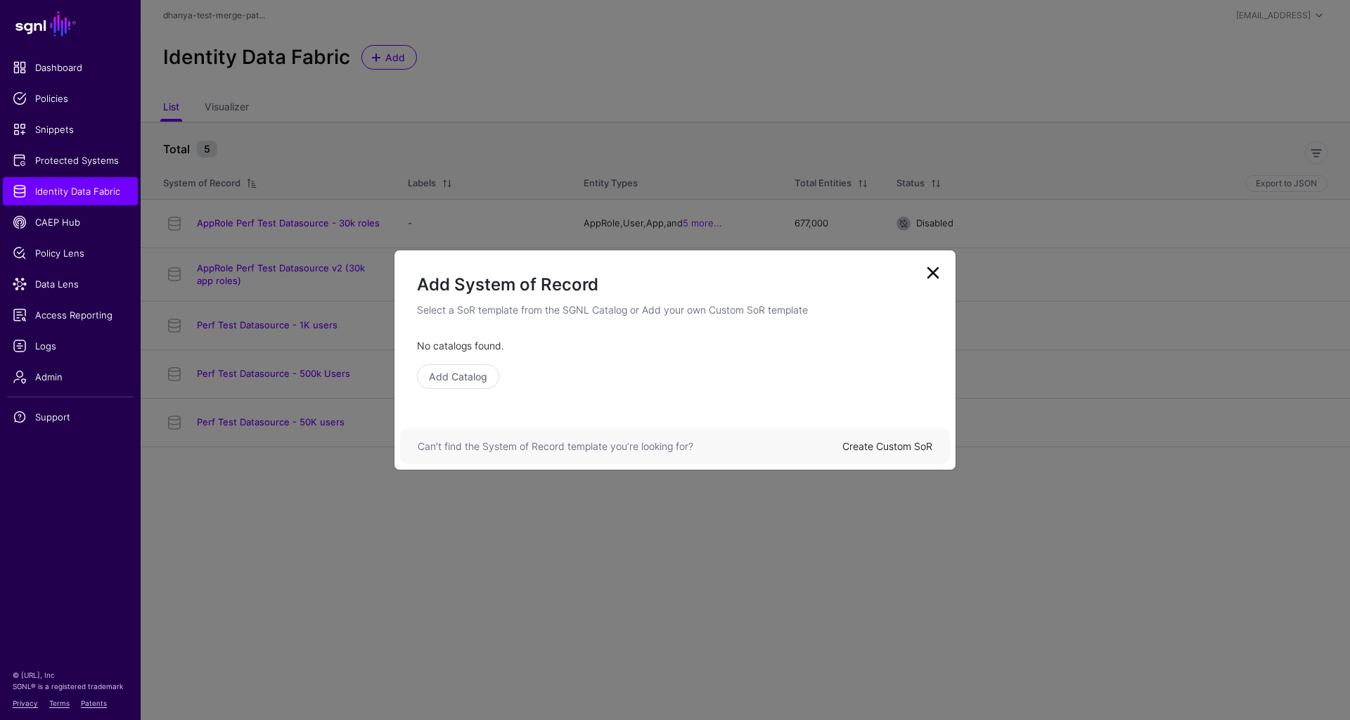
click at [875, 443] on link "Create Custom SoR" at bounding box center [887, 446] width 90 height 12
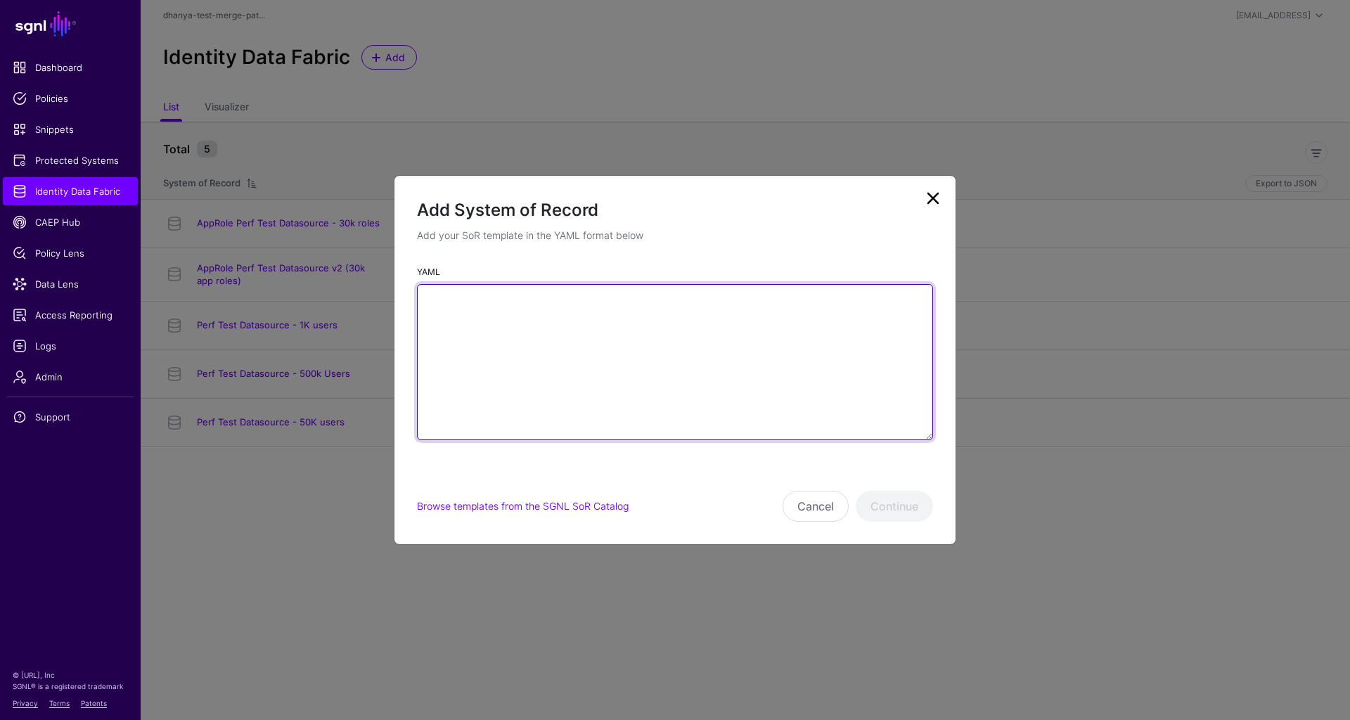
click at [516, 328] on textarea "YAML" at bounding box center [675, 362] width 516 height 156
paste textarea "**********"
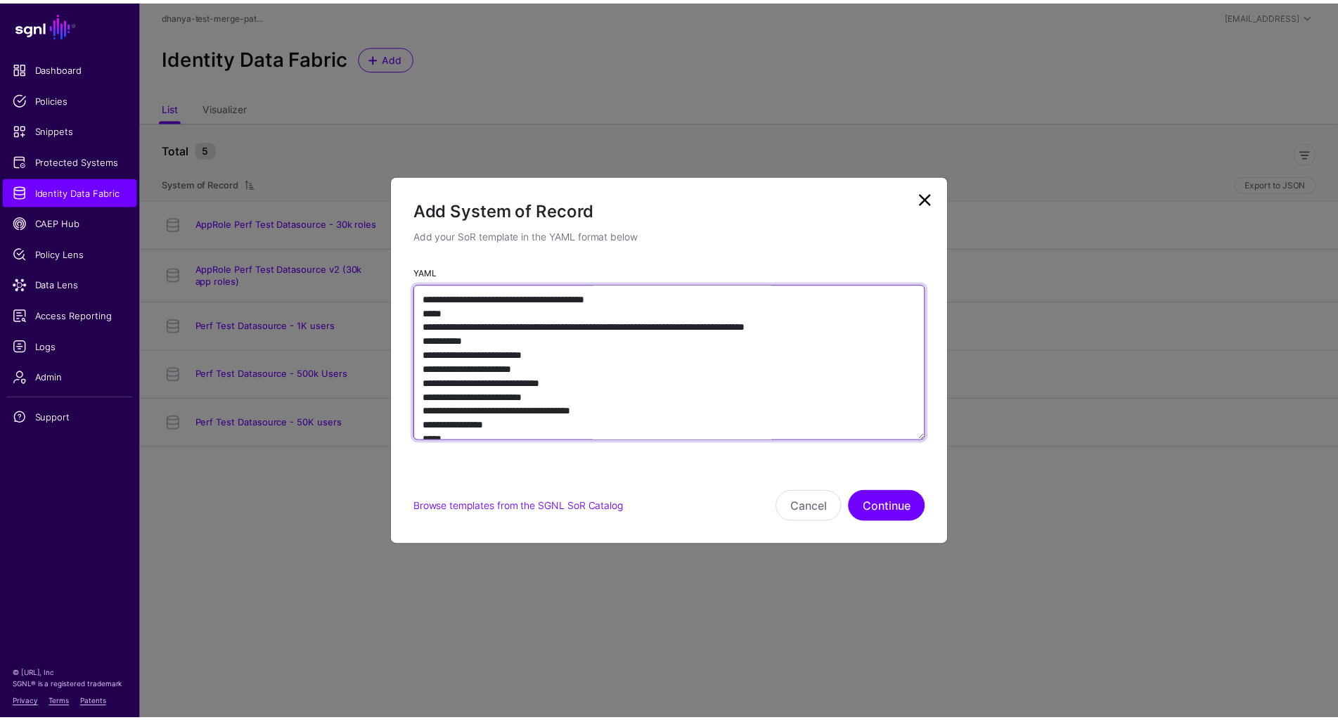
scroll to position [6193, 0]
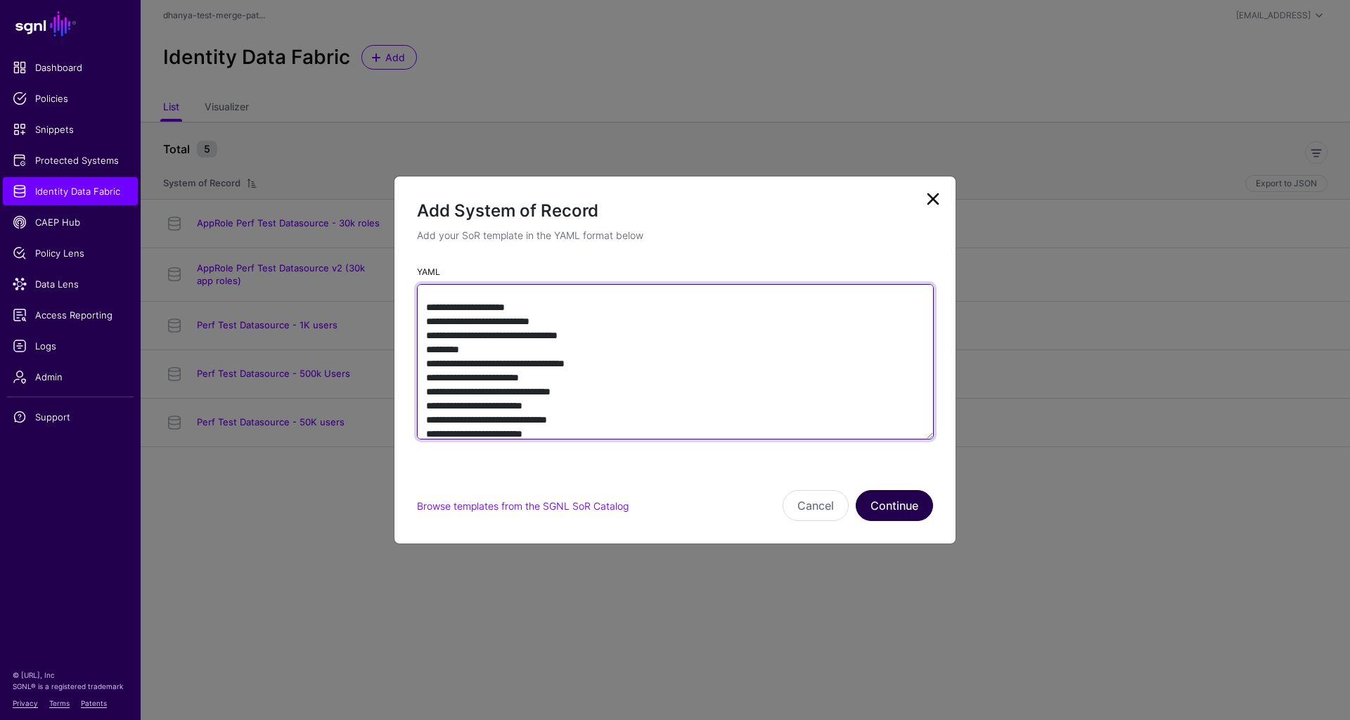
type textarea "**********"
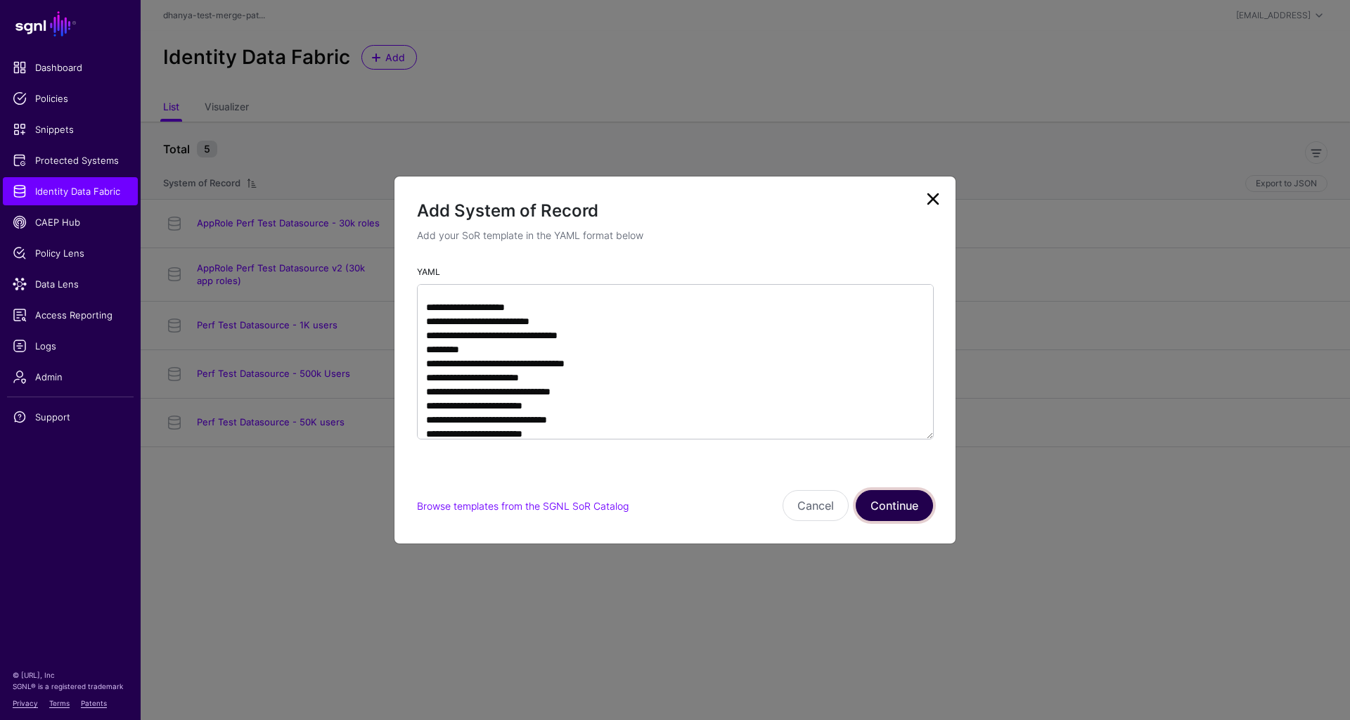
click at [897, 506] on button "Continue" at bounding box center [894, 505] width 77 height 31
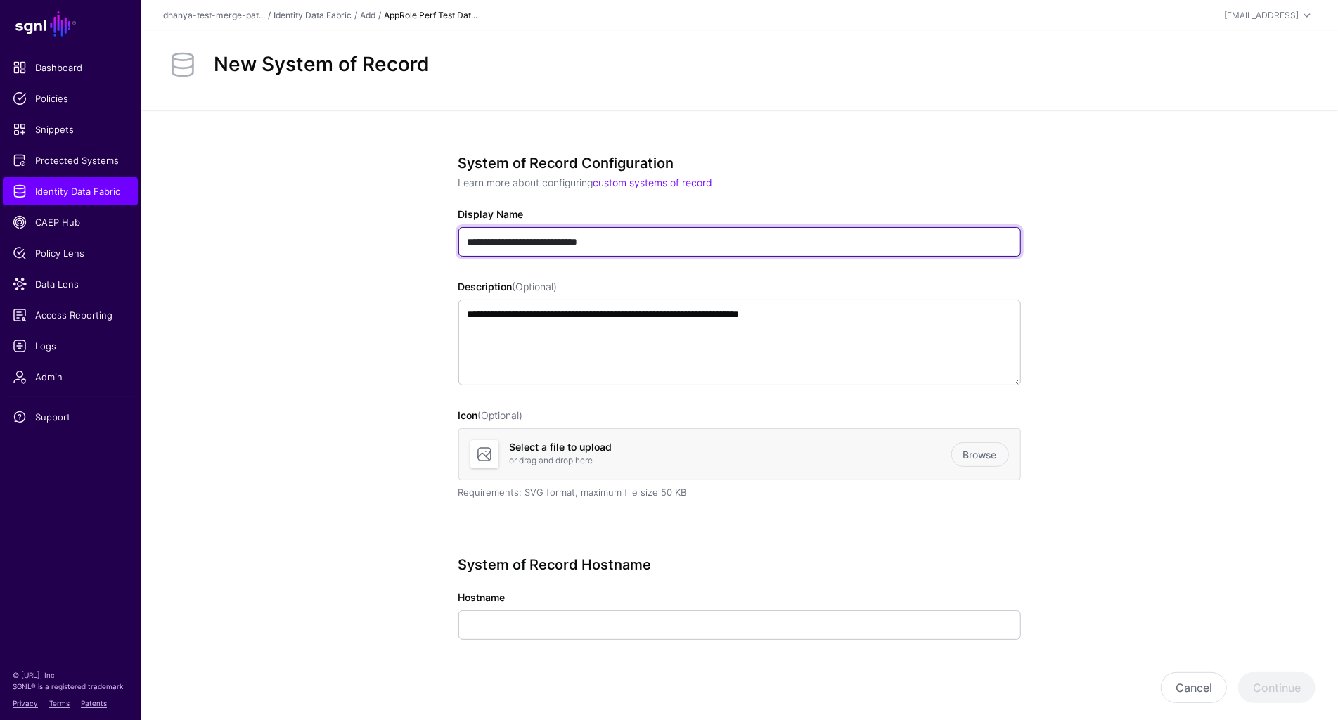
click at [707, 240] on input "**********" at bounding box center [739, 242] width 563 height 30
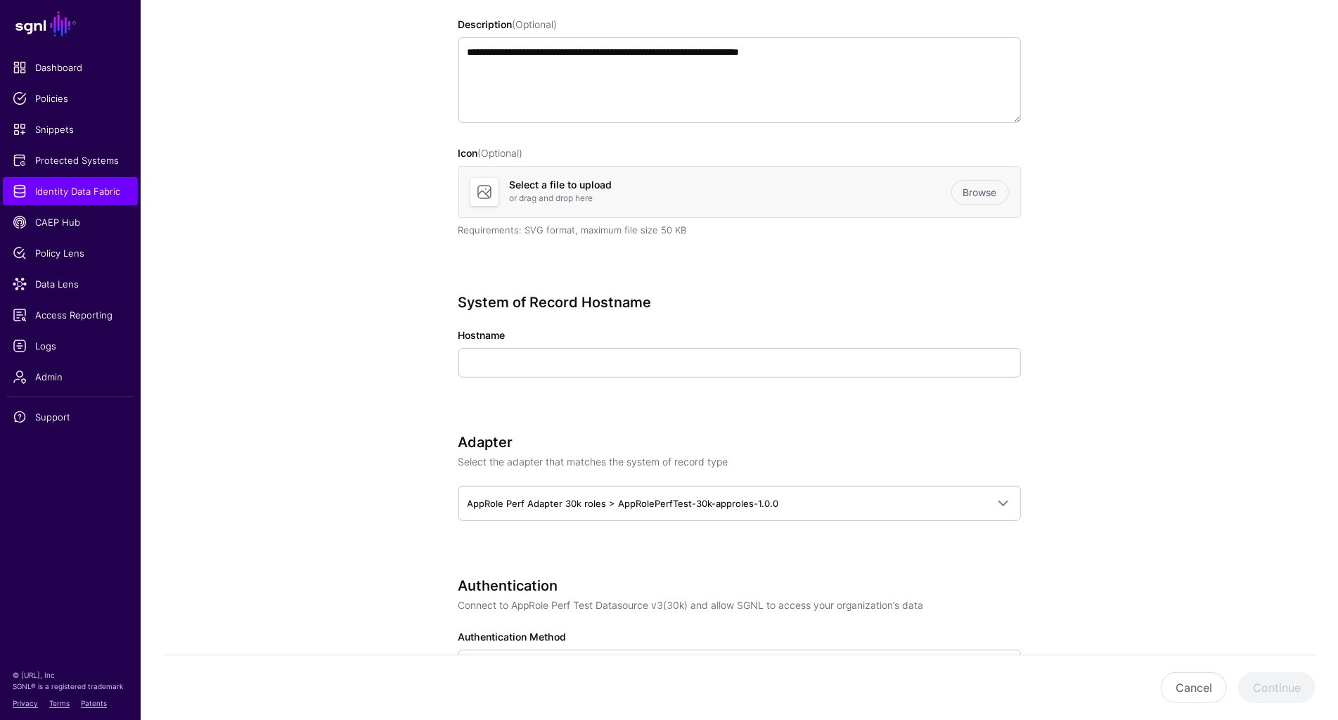
scroll to position [326, 0]
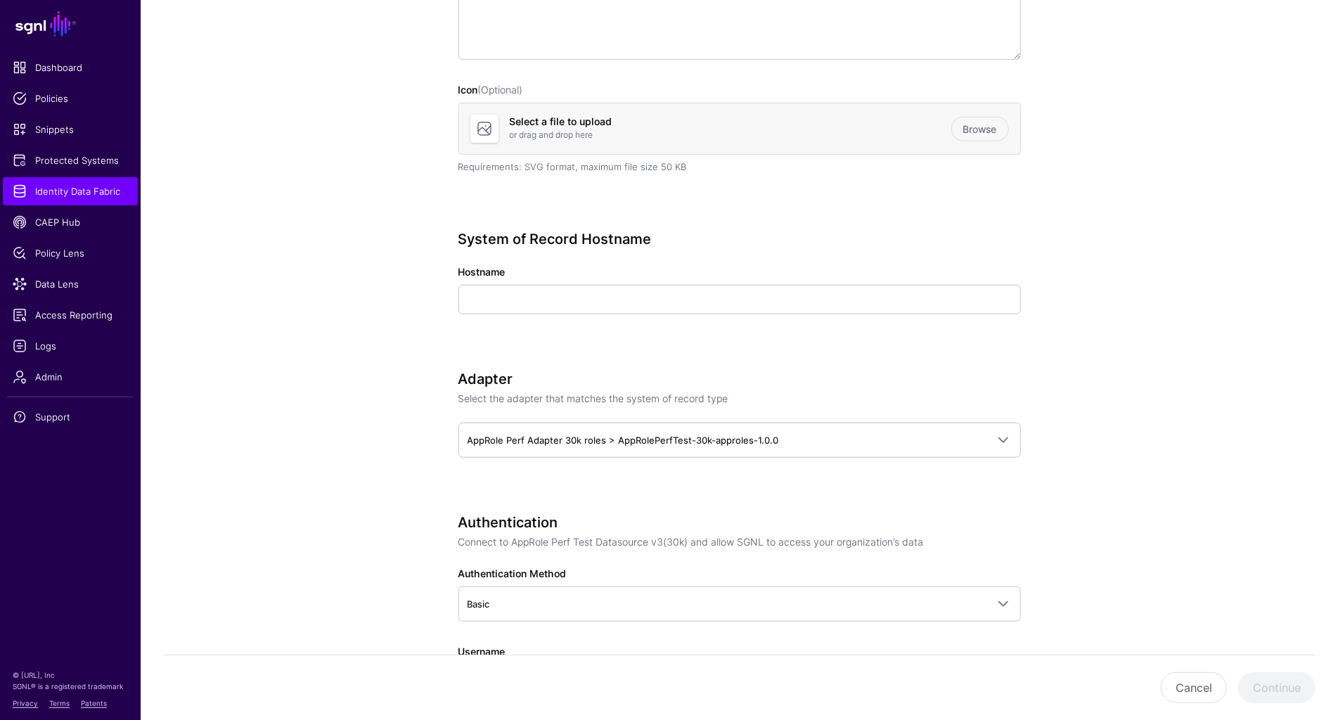
type input "**********"
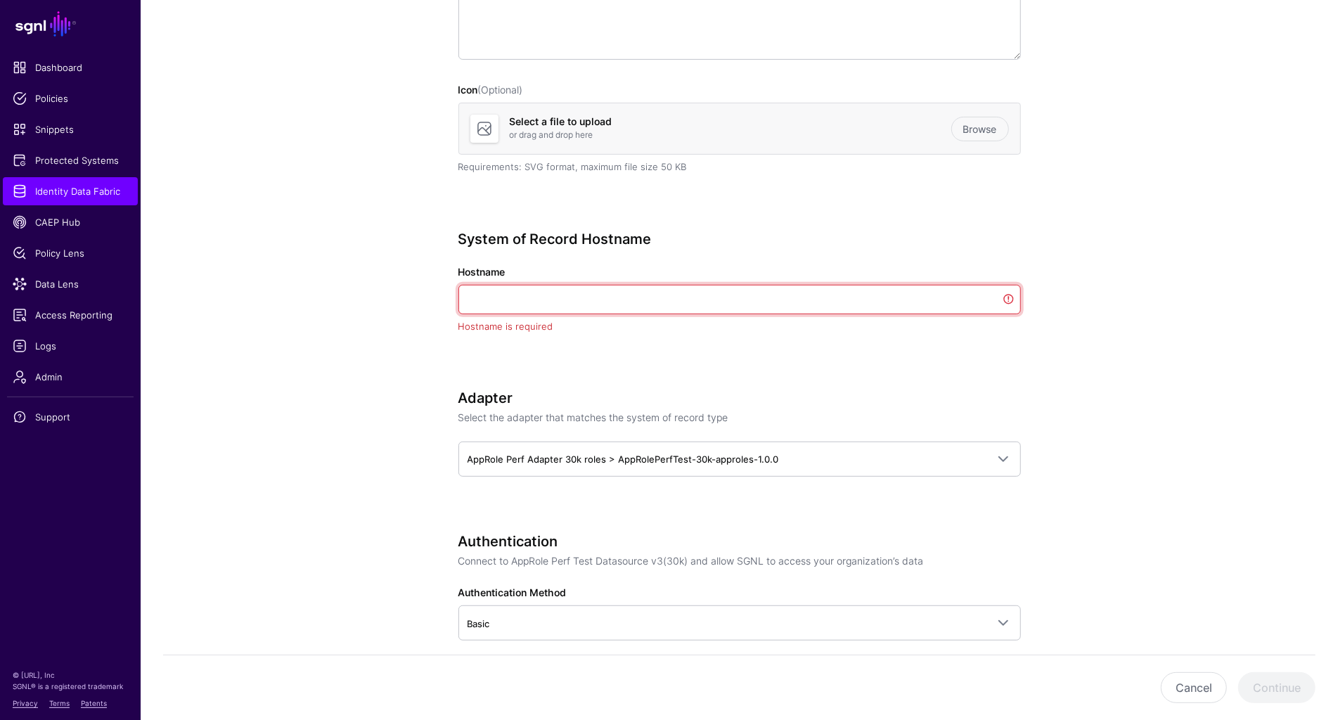
click at [750, 300] on input "Hostname" at bounding box center [739, 300] width 563 height 30
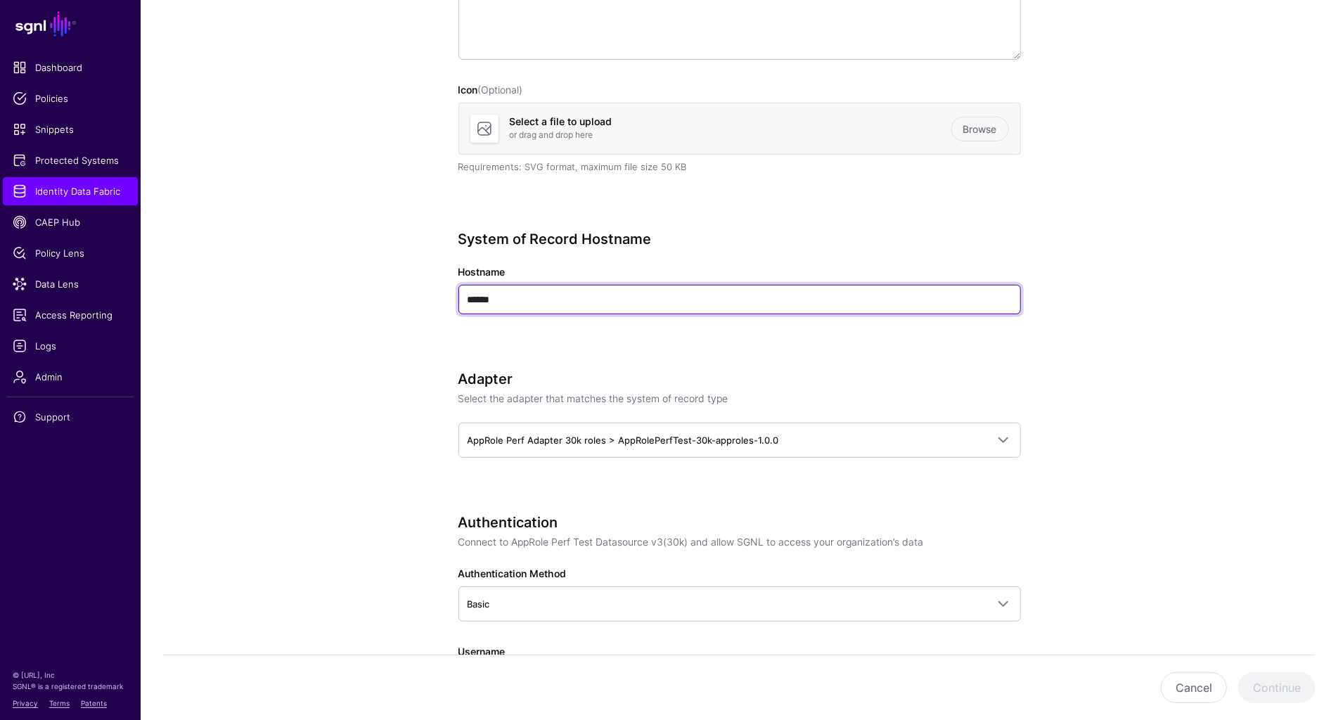
type input "******"
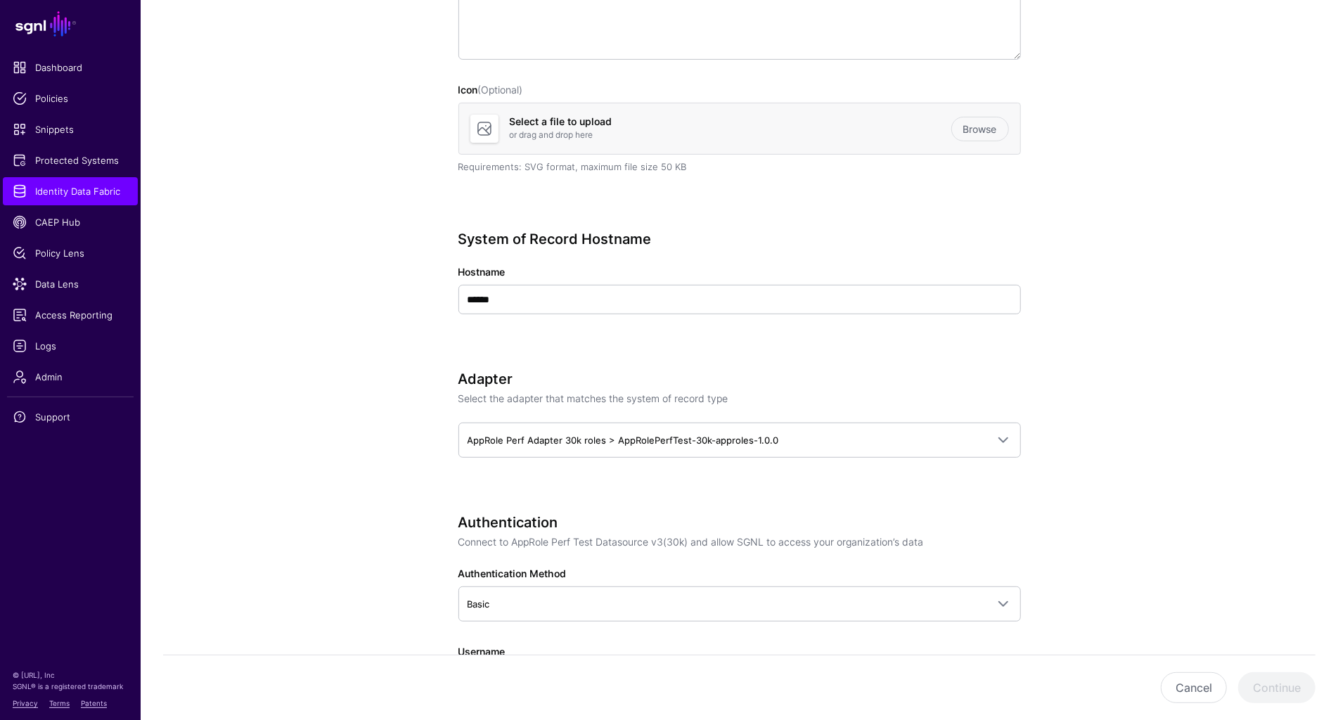
type input "*****"
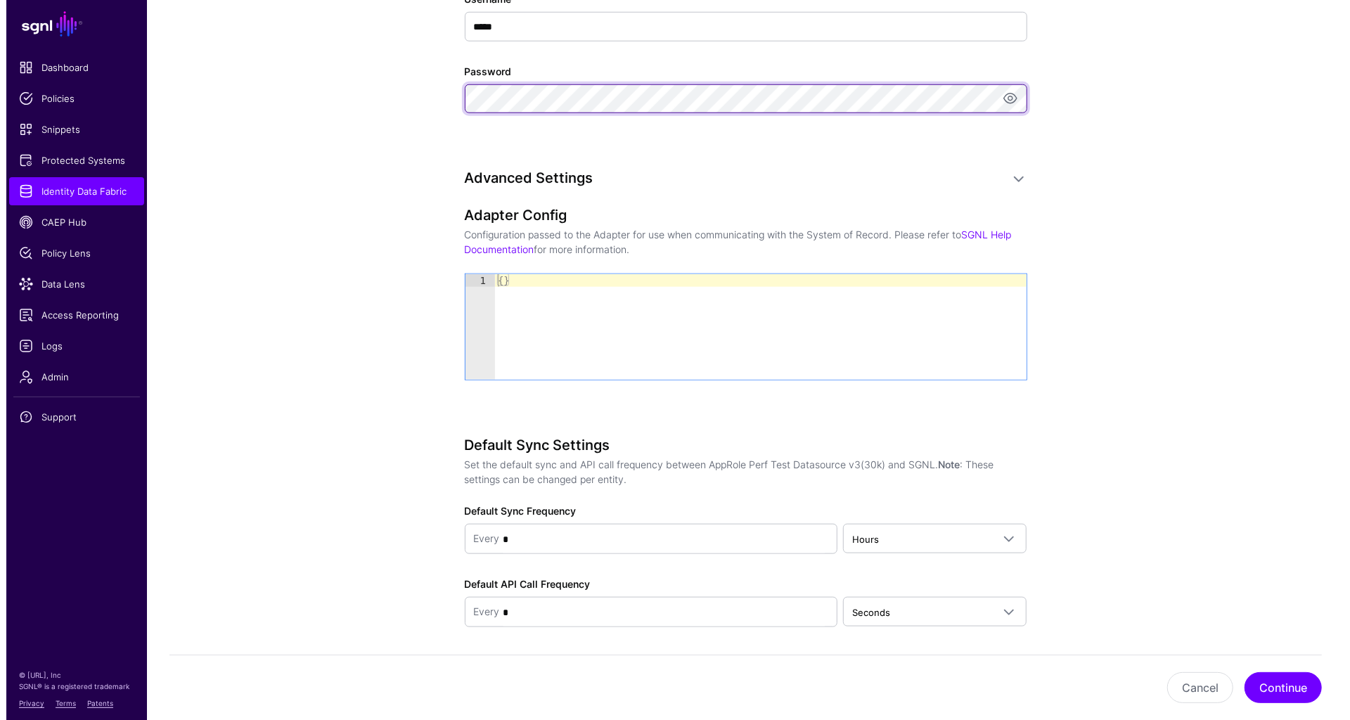
scroll to position [1023, 0]
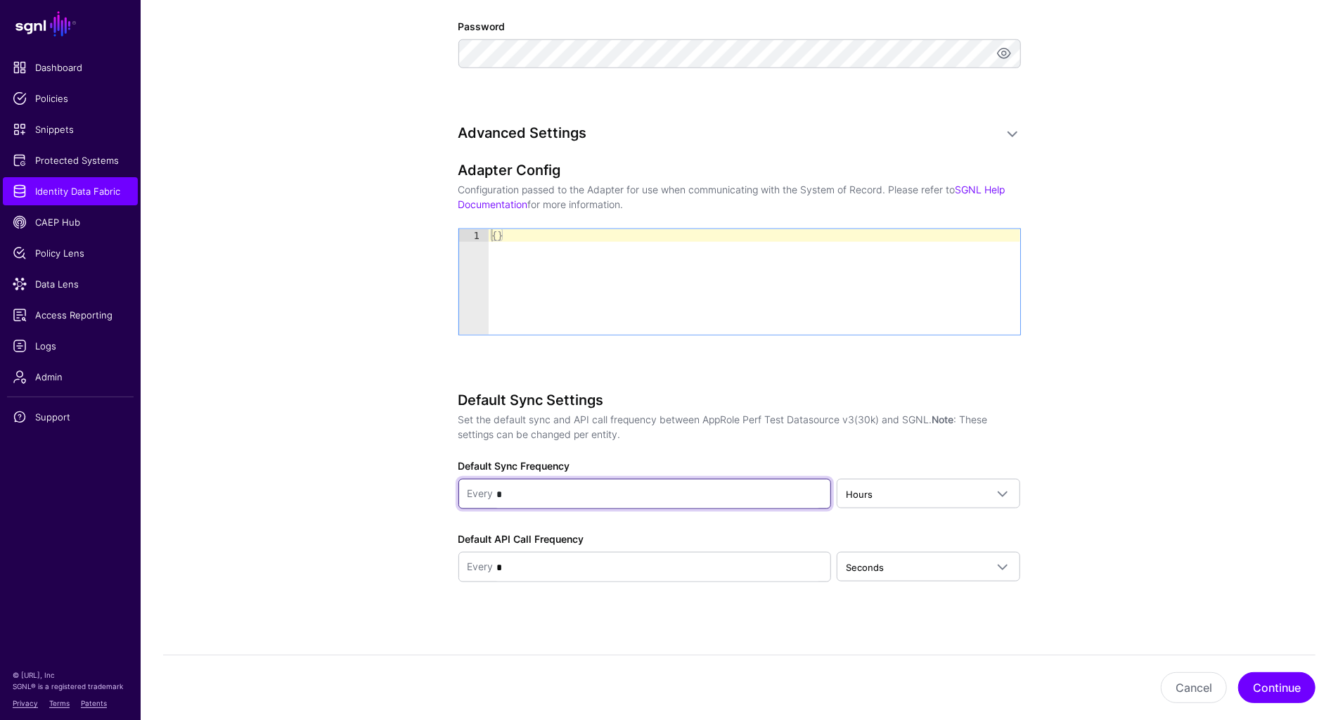
click at [547, 494] on input "*" at bounding box center [658, 494] width 329 height 28
type input "**"
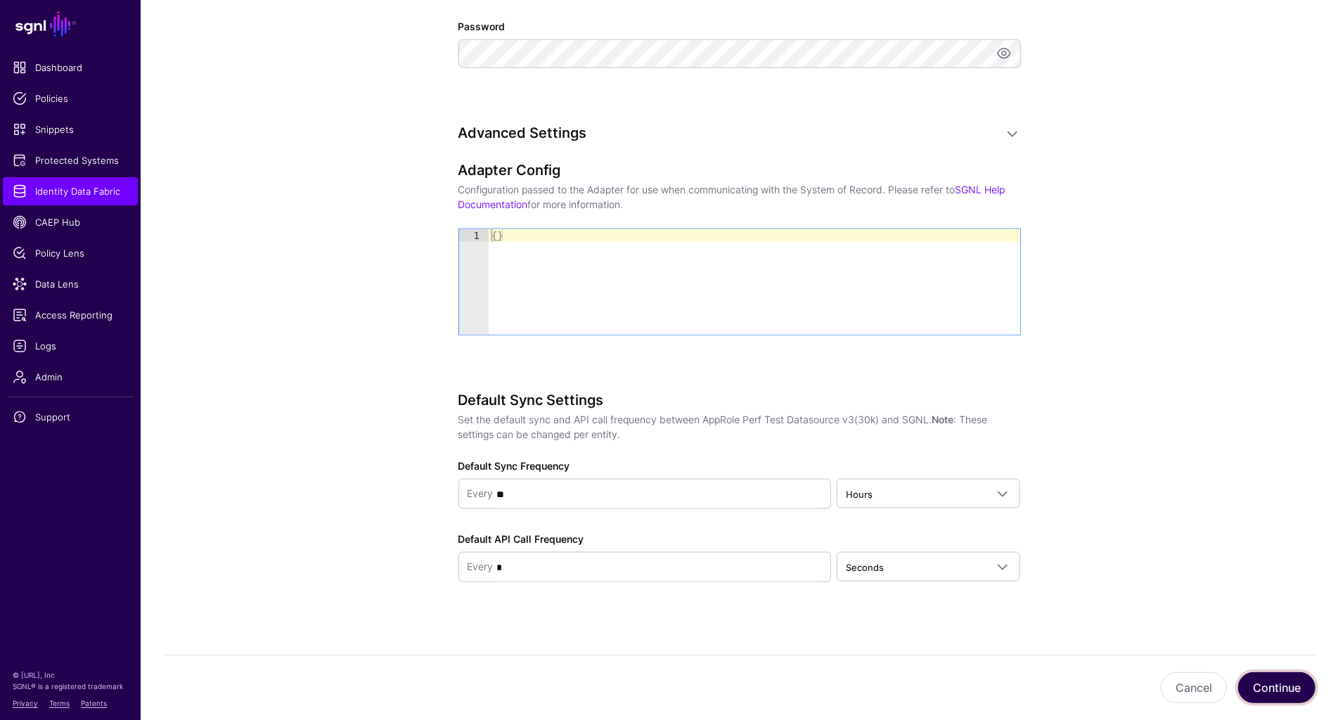
click at [1286, 688] on button "Continue" at bounding box center [1276, 687] width 77 height 31
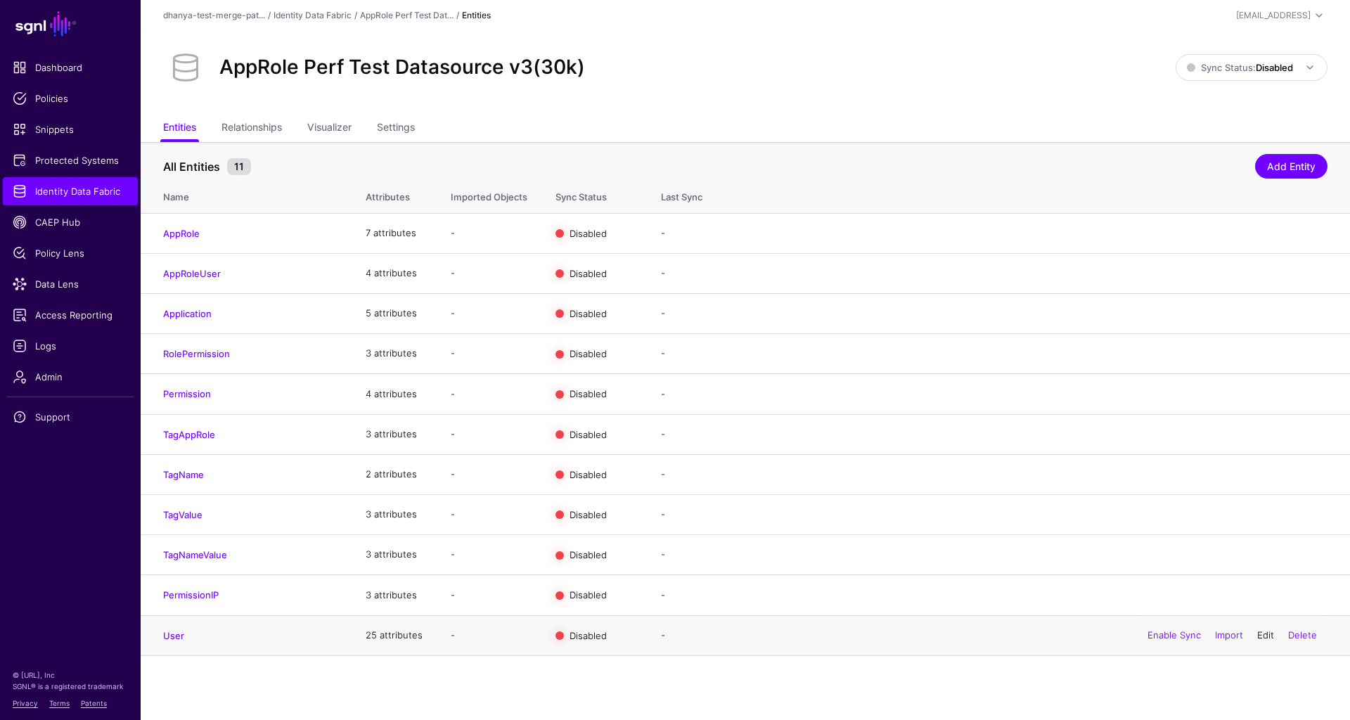
click at [1266, 632] on link "Edit" at bounding box center [1265, 634] width 17 height 11
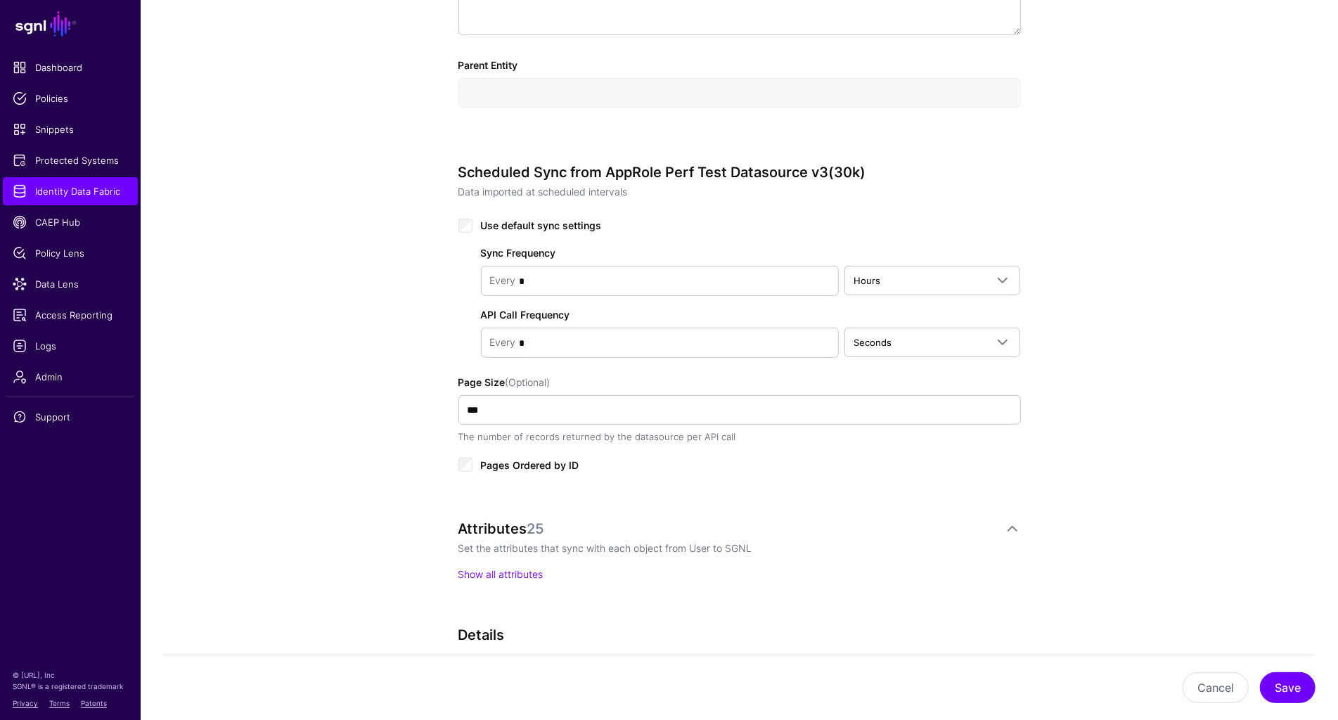
scroll to position [570, 0]
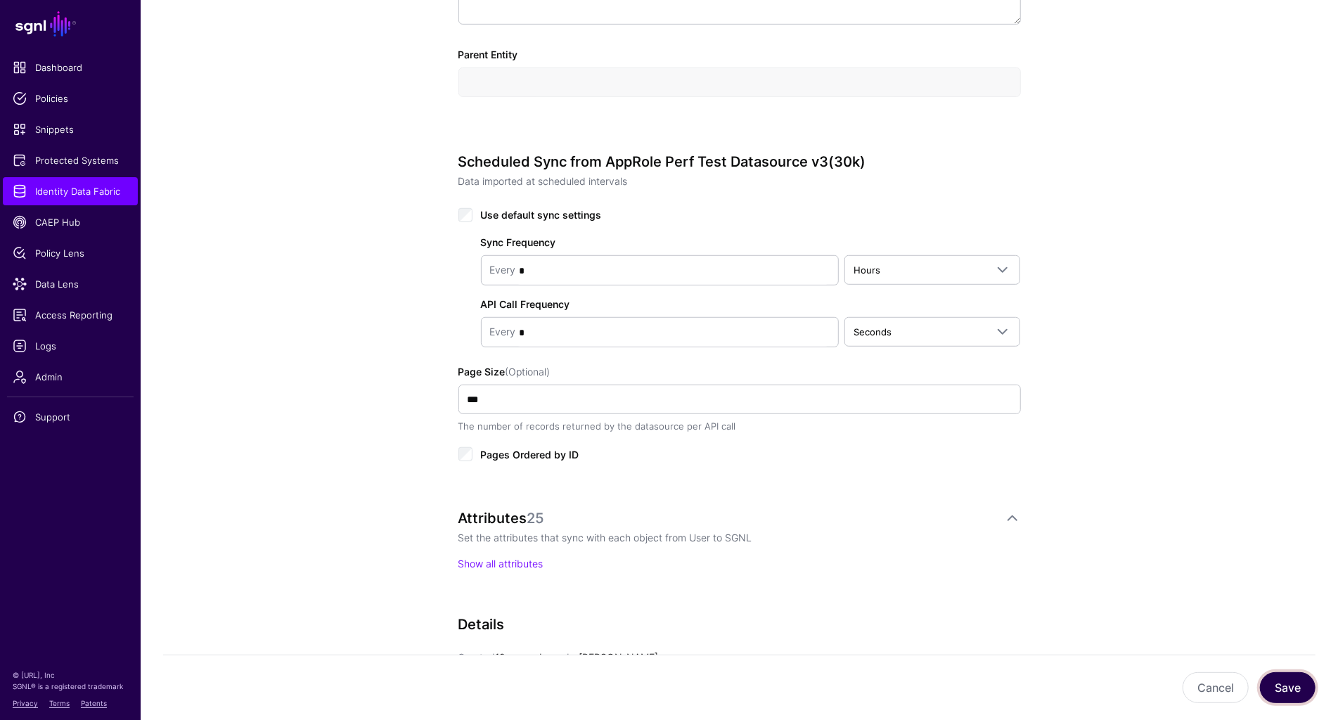
click at [1290, 688] on button "Save" at bounding box center [1288, 687] width 56 height 31
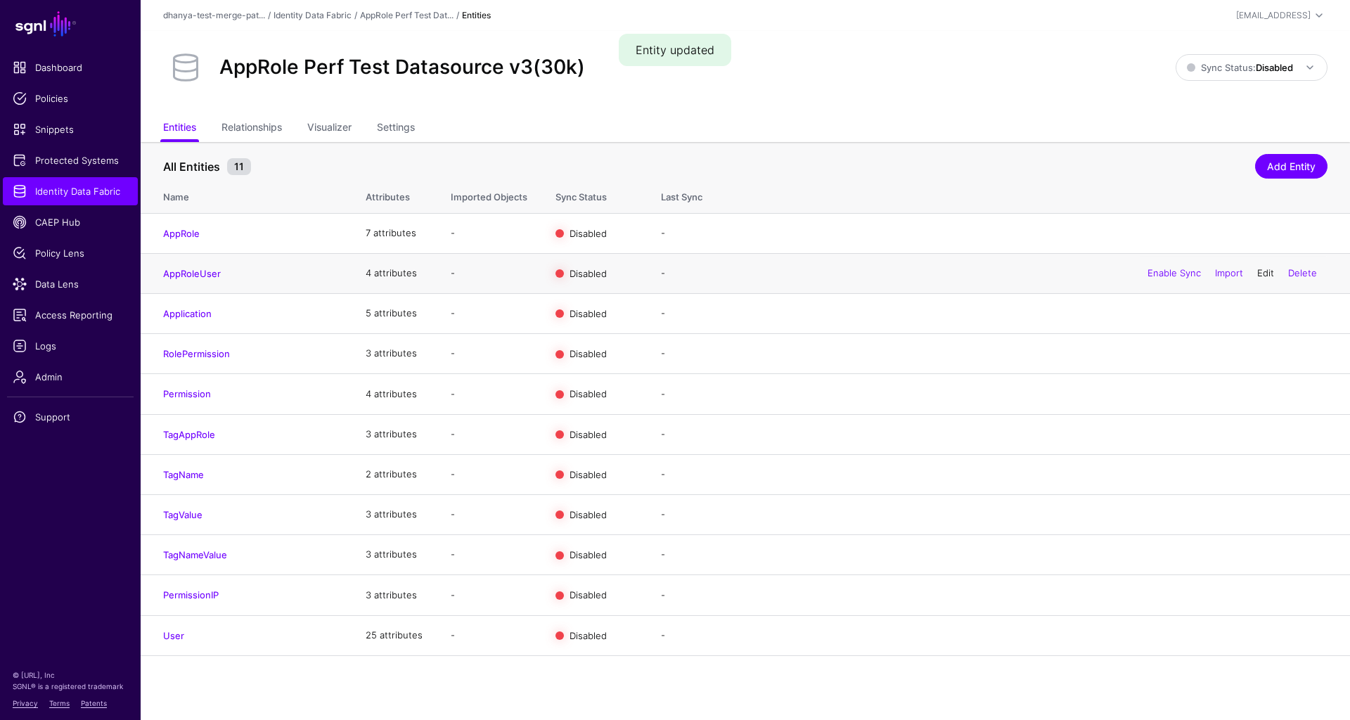
click at [1257, 274] on link "Edit" at bounding box center [1265, 272] width 17 height 11
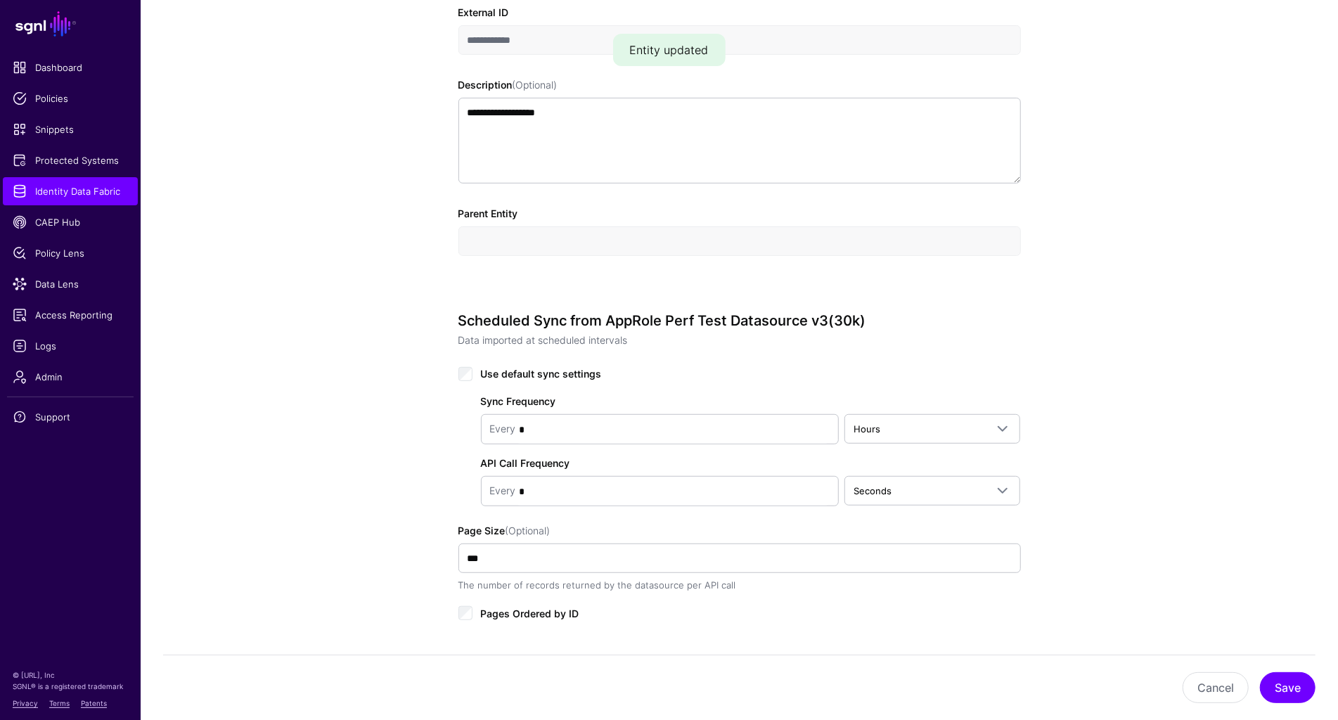
scroll to position [409, 0]
click at [1291, 684] on button "Save" at bounding box center [1288, 687] width 56 height 31
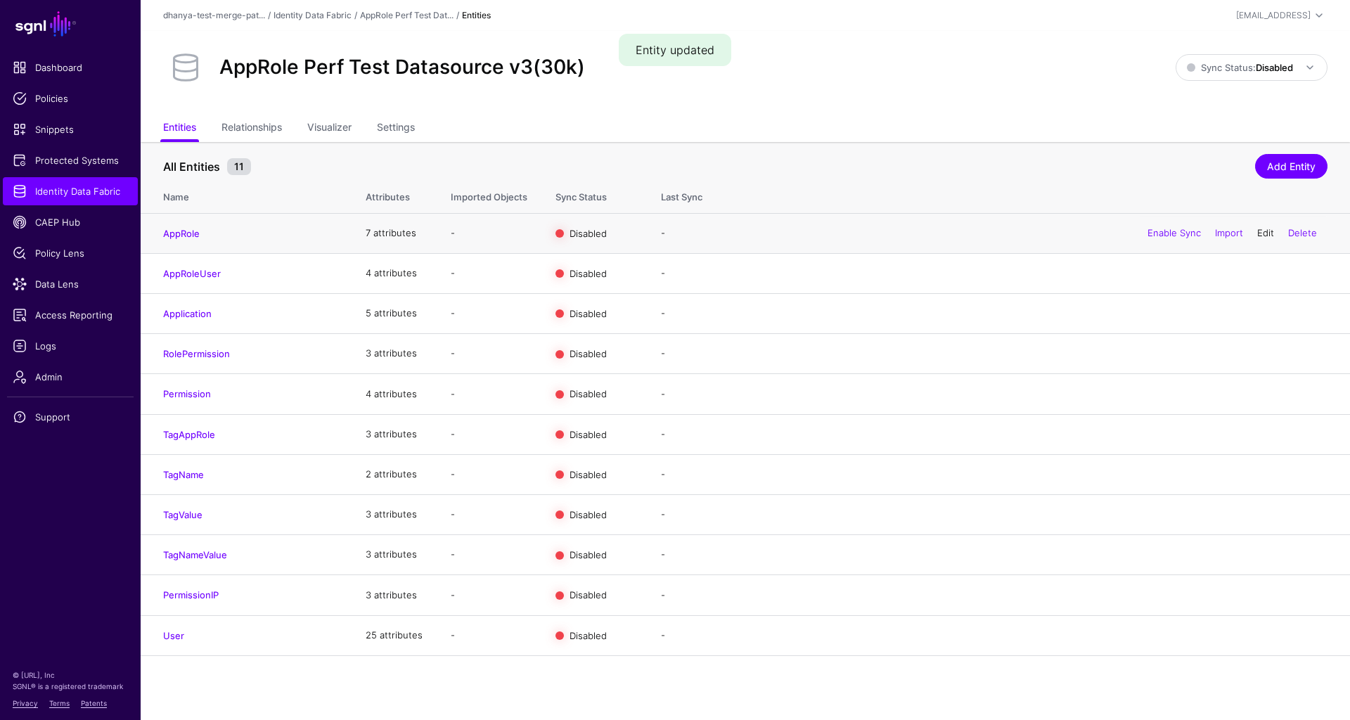
click at [1260, 233] on link "Edit" at bounding box center [1265, 232] width 17 height 11
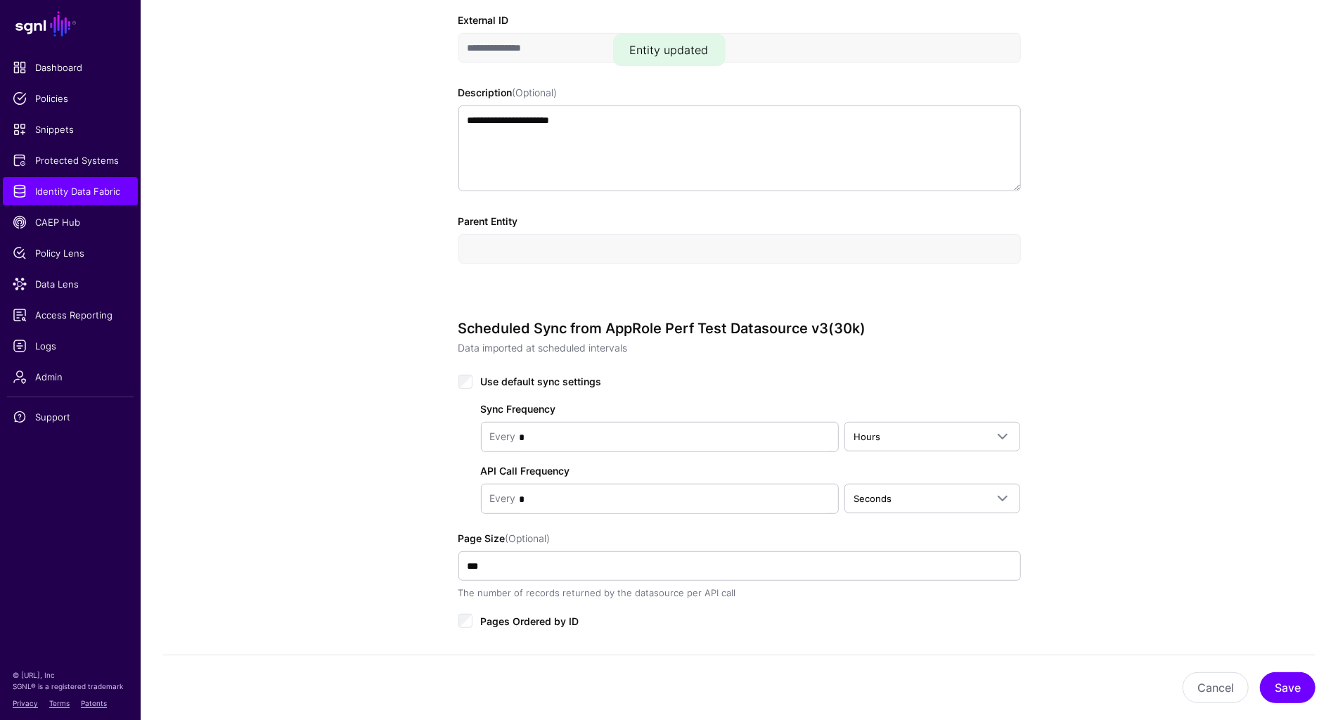
scroll to position [401, 0]
click at [1225, 679] on button "Cancel" at bounding box center [1216, 687] width 66 height 31
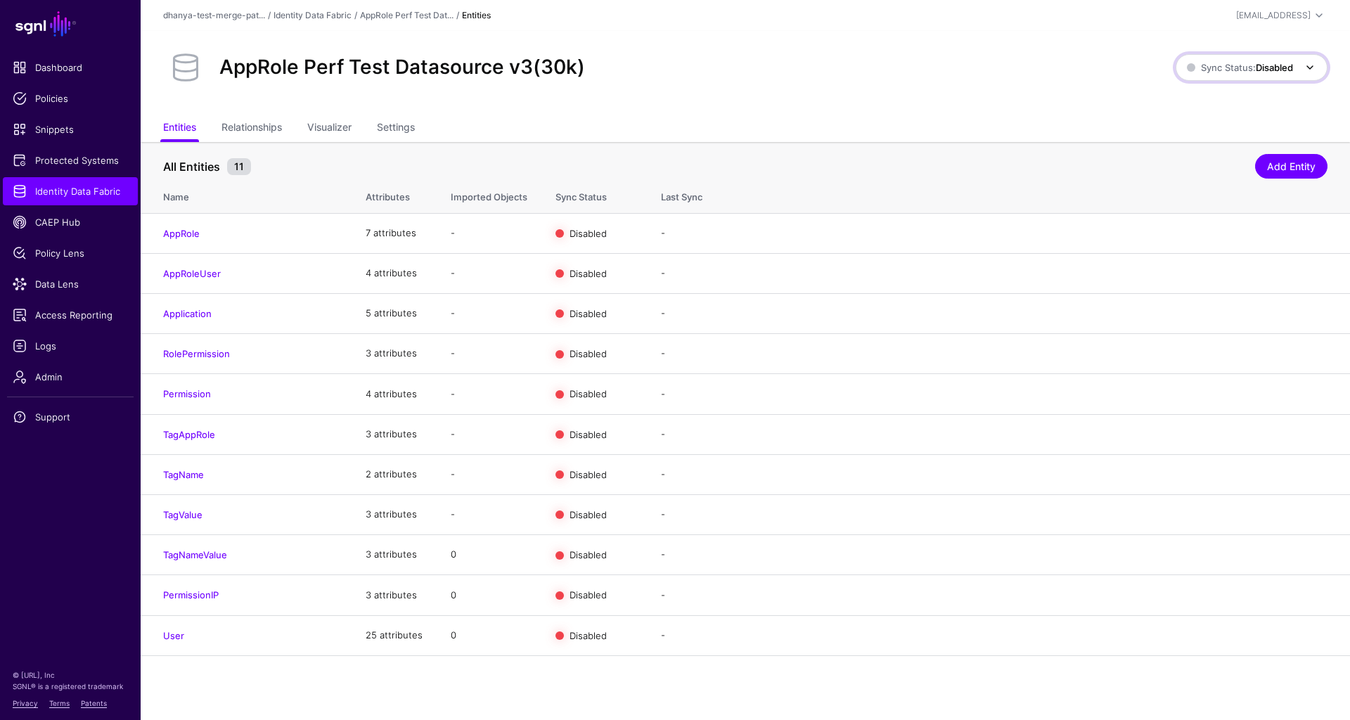
click at [1236, 68] on span "Sync Status: Disabled" at bounding box center [1240, 67] width 106 height 11
click at [1210, 102] on span "Enabled Syncing active for all configured entities that are enabled" at bounding box center [1237, 114] width 160 height 46
click at [1159, 231] on link "Enable Sync" at bounding box center [1174, 232] width 53 height 11
click at [1157, 271] on link "Enable Sync" at bounding box center [1174, 272] width 53 height 11
click at [1157, 316] on link "Enable Sync" at bounding box center [1174, 312] width 53 height 11
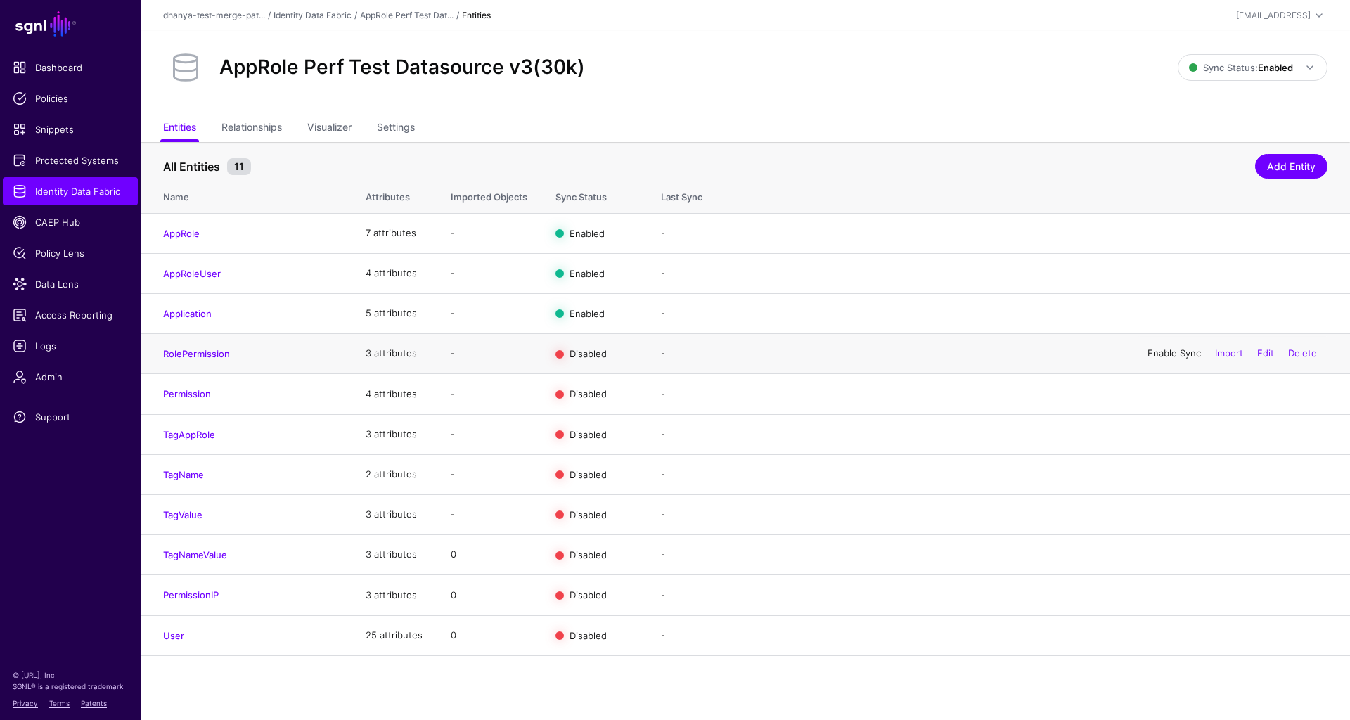
click at [1162, 351] on link "Enable Sync" at bounding box center [1174, 352] width 53 height 11
click at [1159, 392] on link "Enable Sync" at bounding box center [1174, 393] width 53 height 11
click at [1174, 595] on link "Enable Sync" at bounding box center [1174, 594] width 53 height 11
click at [1155, 634] on link "Enable Sync" at bounding box center [1174, 634] width 53 height 11
click at [110, 194] on span "Identity Data Fabric" at bounding box center [70, 191] width 115 height 14
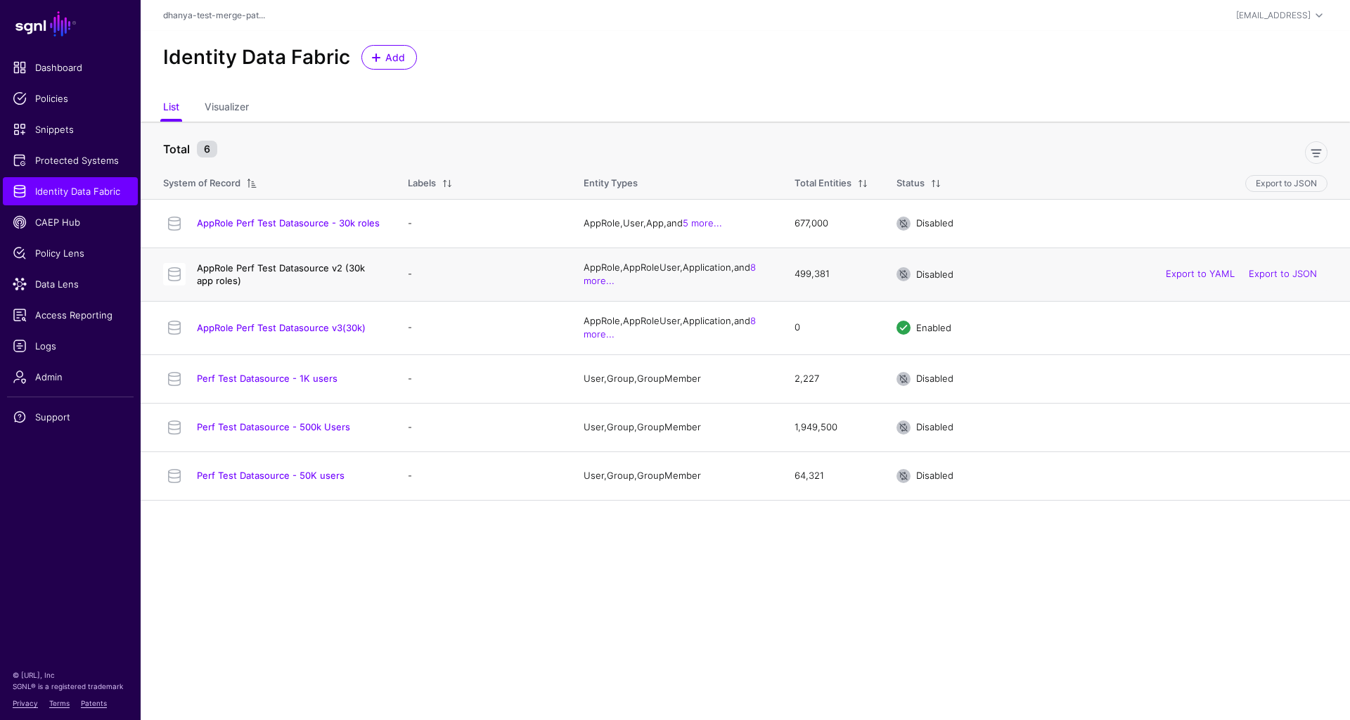
click at [349, 266] on link "AppRole Perf Test Datasource v2 (30k app roles)" at bounding box center [281, 274] width 168 height 24
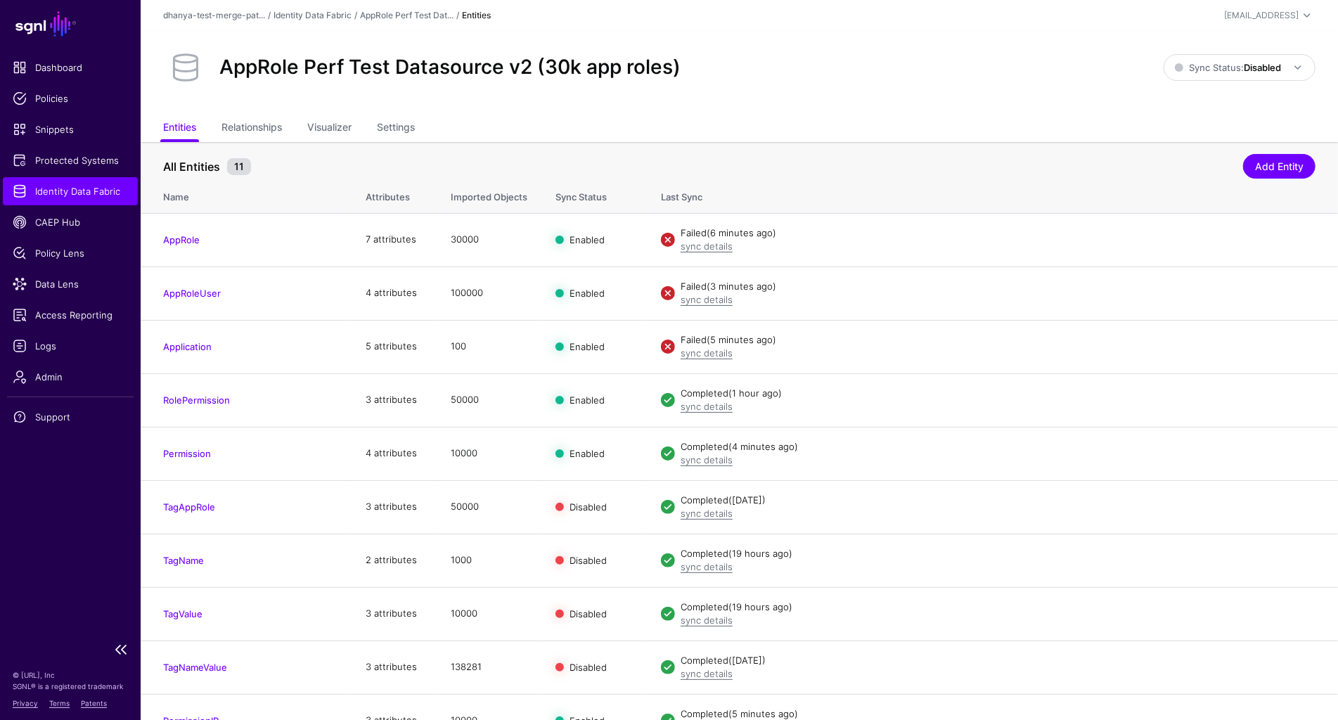
click at [100, 194] on span "Identity Data Fabric" at bounding box center [70, 191] width 115 height 14
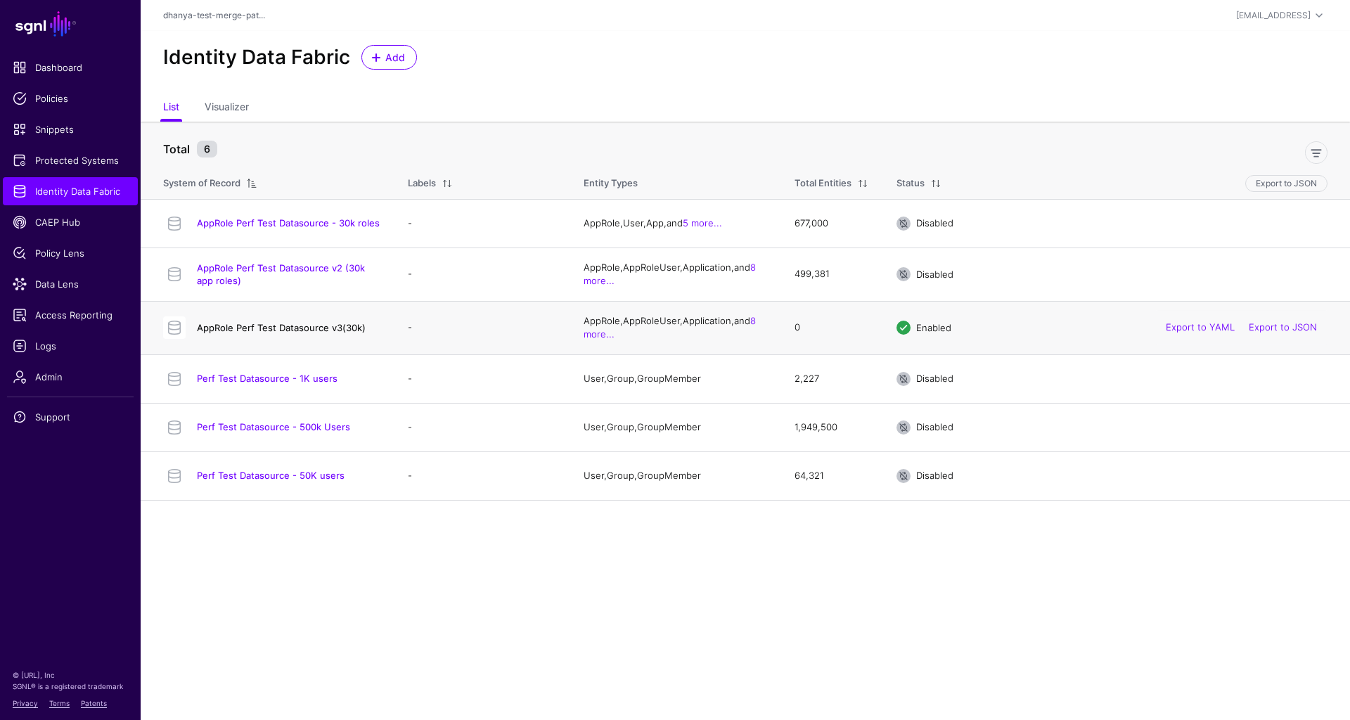
click at [249, 322] on link "AppRole Perf Test Datasource v3(30k)" at bounding box center [281, 327] width 169 height 11
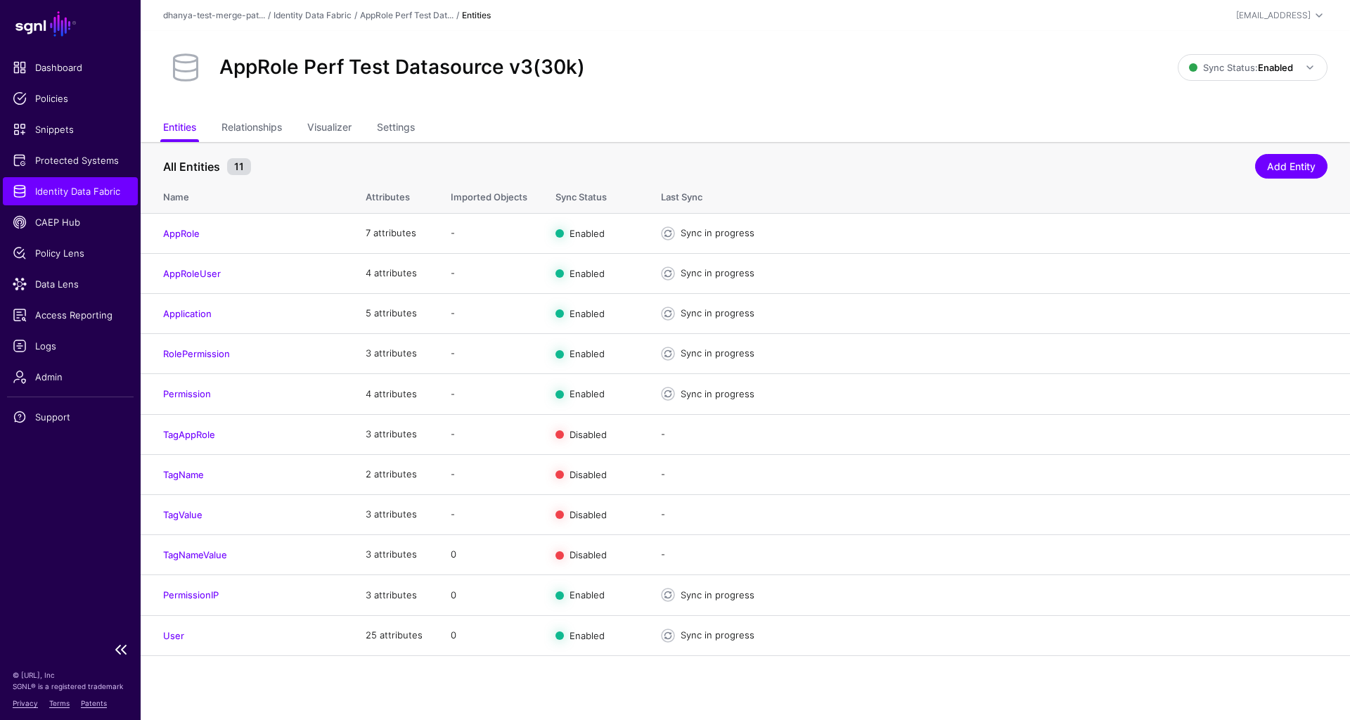
click at [91, 201] on link "Identity Data Fabric" at bounding box center [70, 191] width 135 height 28
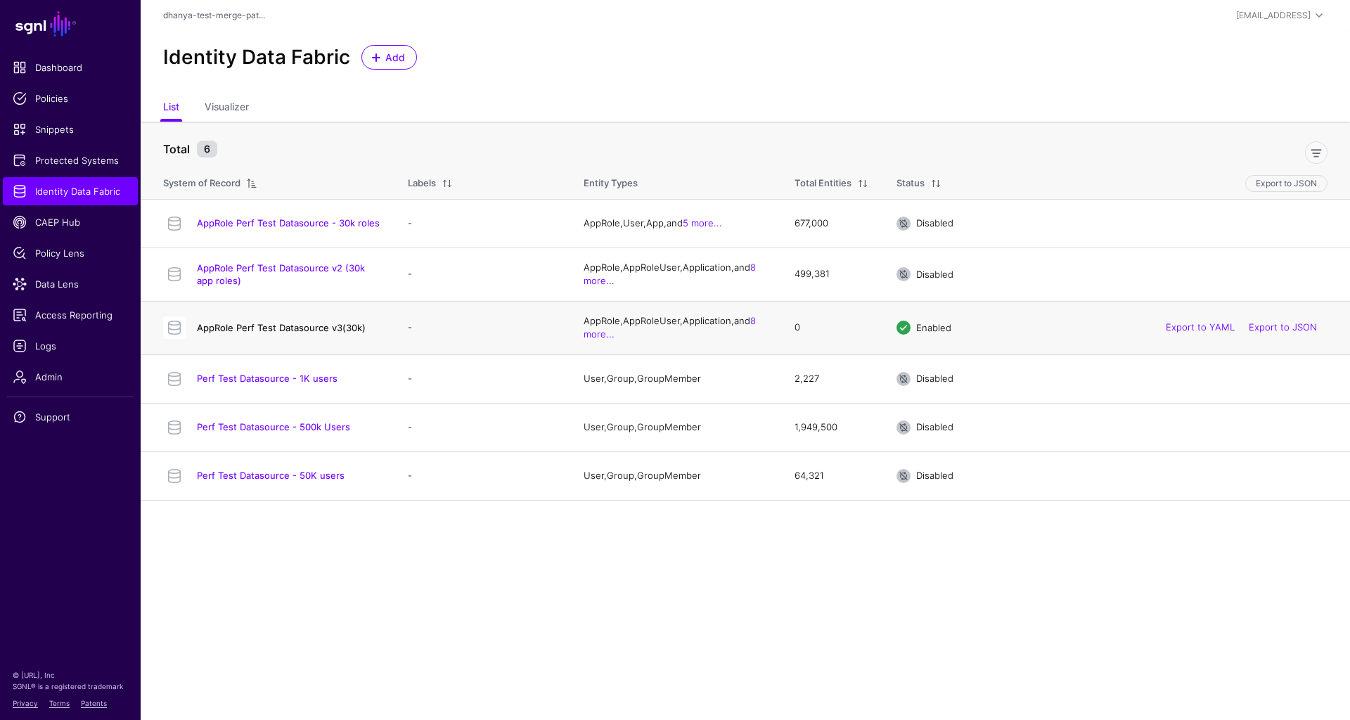
click at [347, 322] on link "AppRole Perf Test Datasource v3(30k)" at bounding box center [281, 327] width 169 height 11
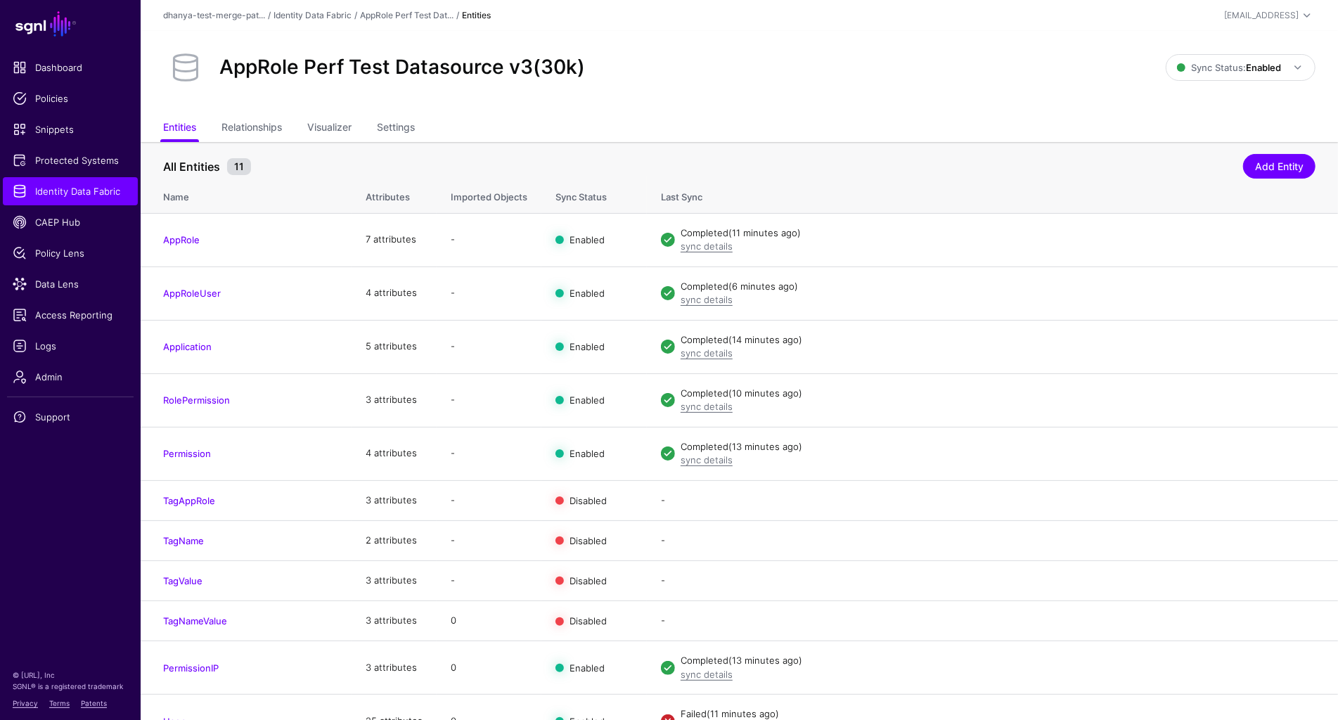
scroll to position [25, 0]
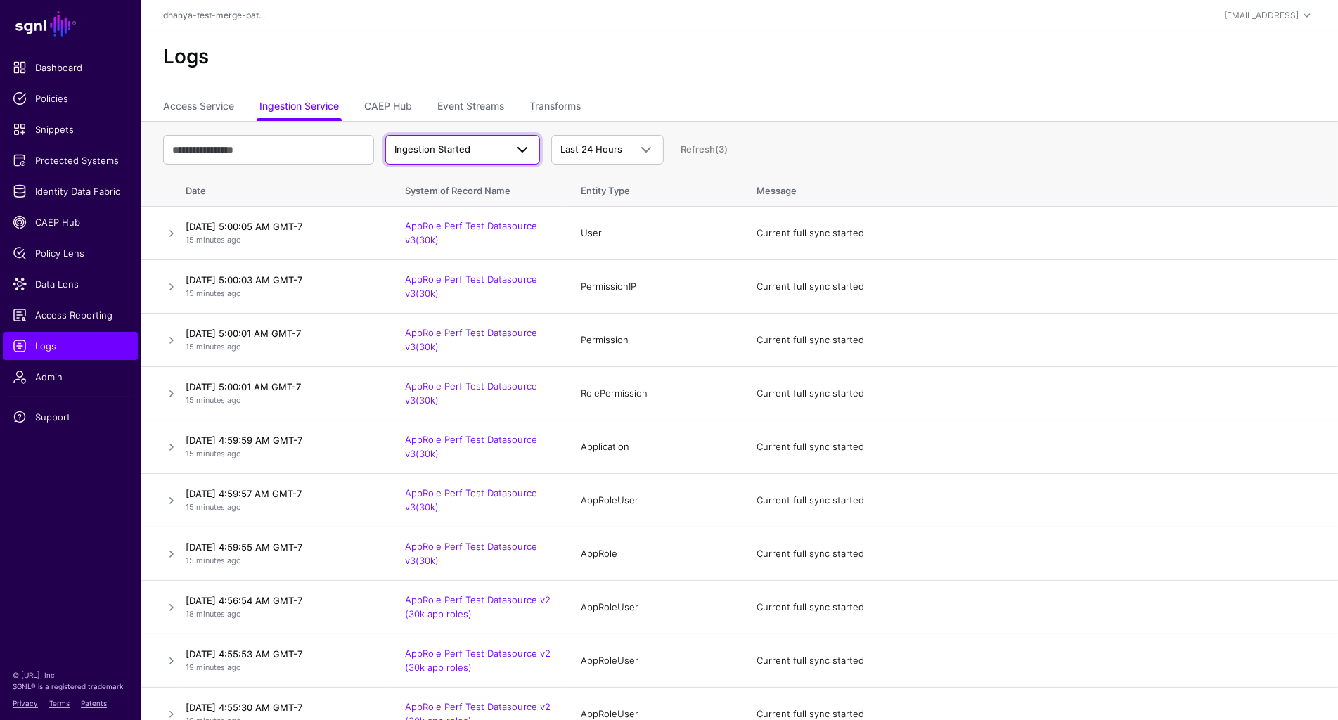
click at [505, 153] on span "Ingestion Started" at bounding box center [449, 150] width 111 height 14
click at [490, 220] on div "Ingestion Failed" at bounding box center [463, 226] width 132 height 14
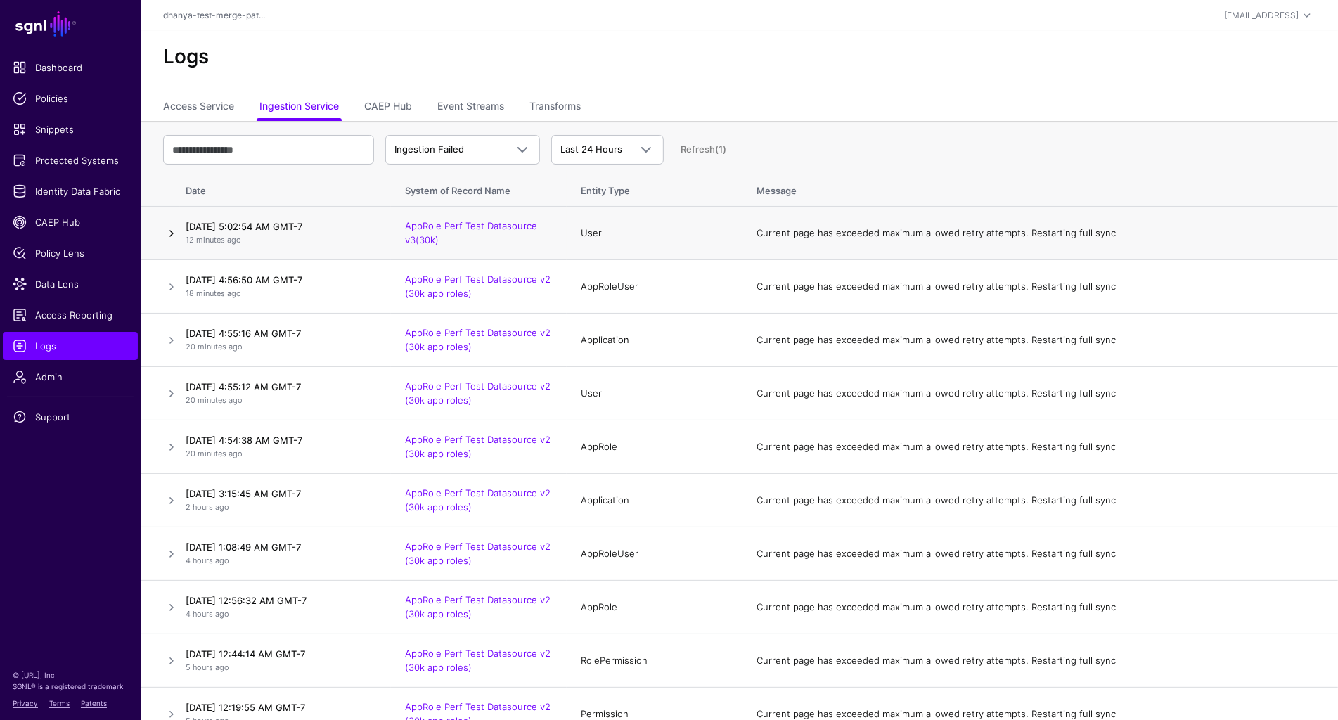
click at [174, 235] on link at bounding box center [171, 233] width 17 height 17
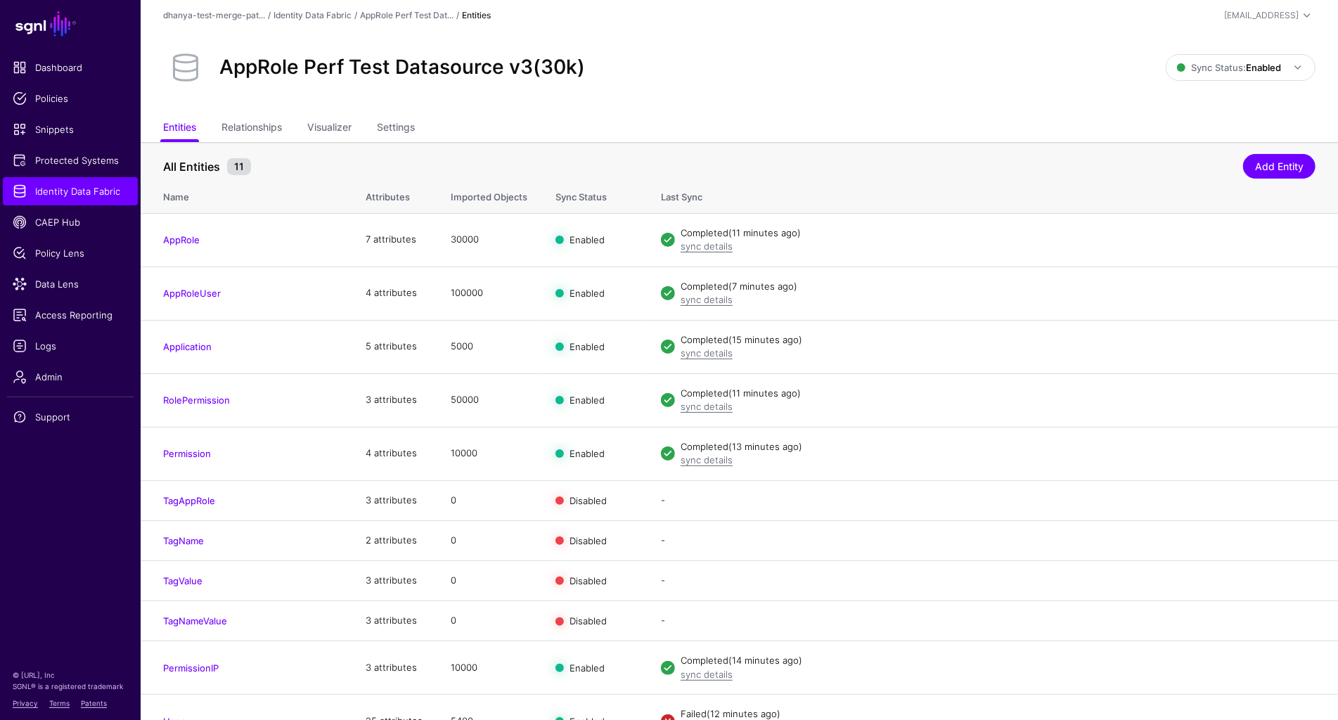
scroll to position [25, 0]
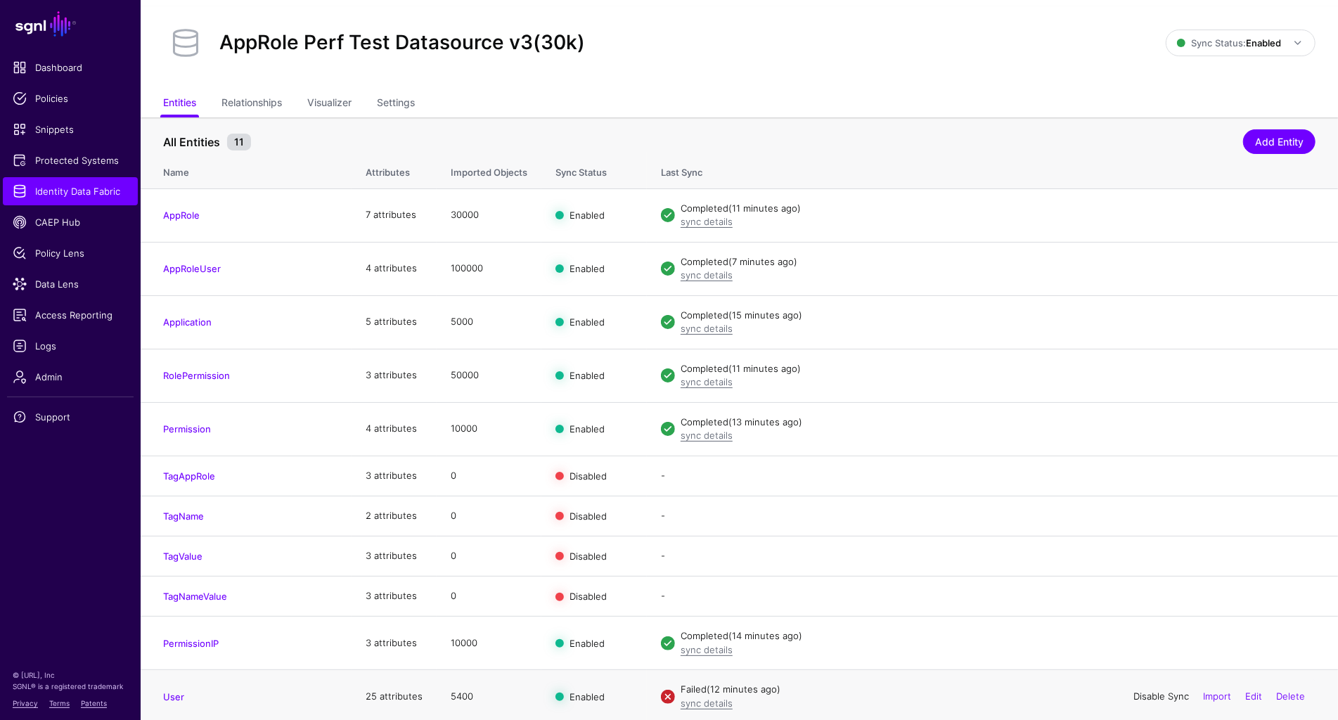
click at [1155, 695] on link "Disable Sync" at bounding box center [1161, 695] width 56 height 11
click at [0, 0] on link "Enable Sync" at bounding box center [0, 0] width 0 height 0
click at [1253, 692] on link "Edit" at bounding box center [1253, 695] width 17 height 11
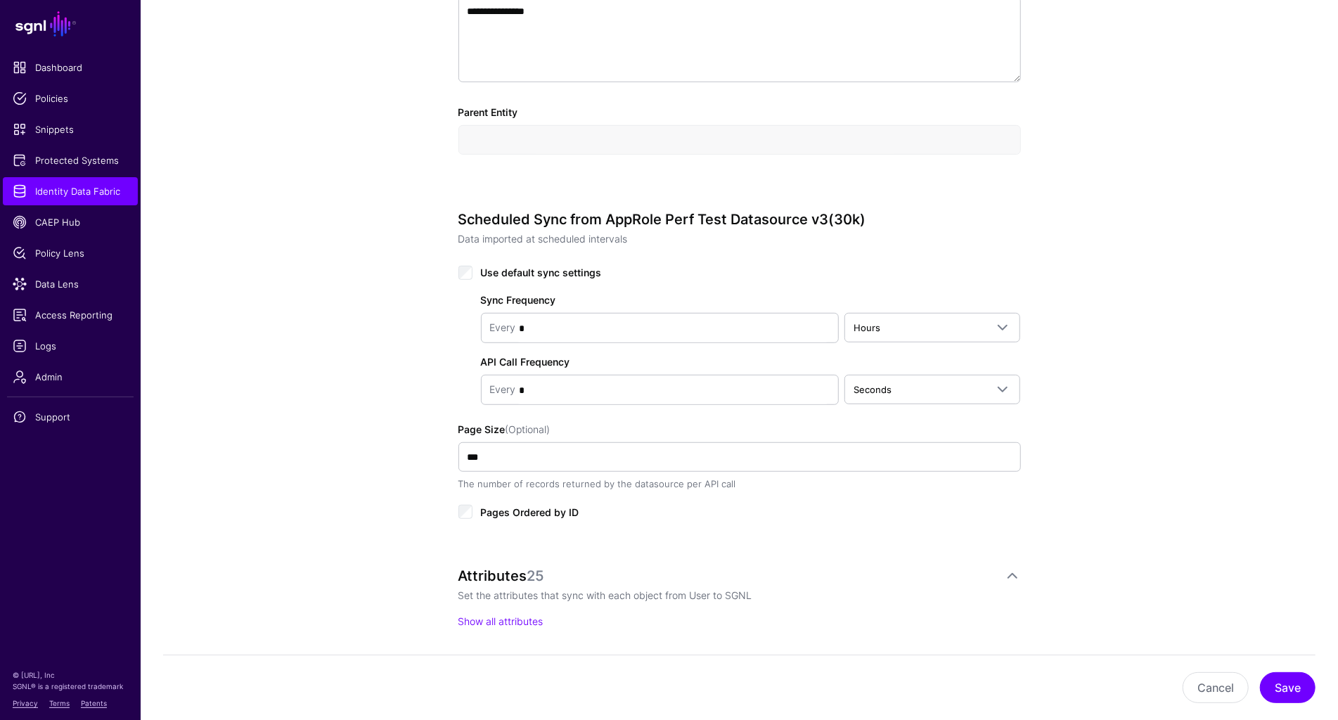
scroll to position [518, 0]
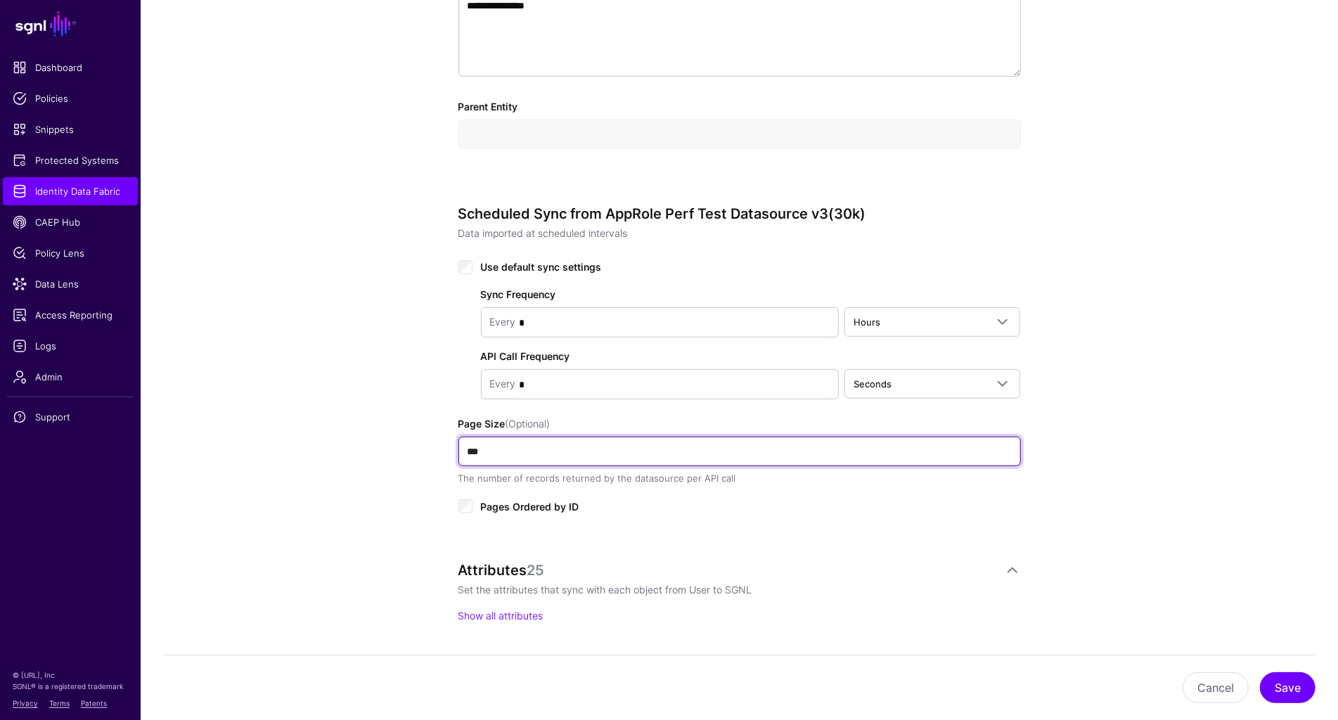
drag, startPoint x: 507, startPoint y: 444, endPoint x: 432, endPoint y: 444, distance: 75.2
click at [432, 443] on div "**********" at bounding box center [739, 315] width 653 height 1437
type input "***"
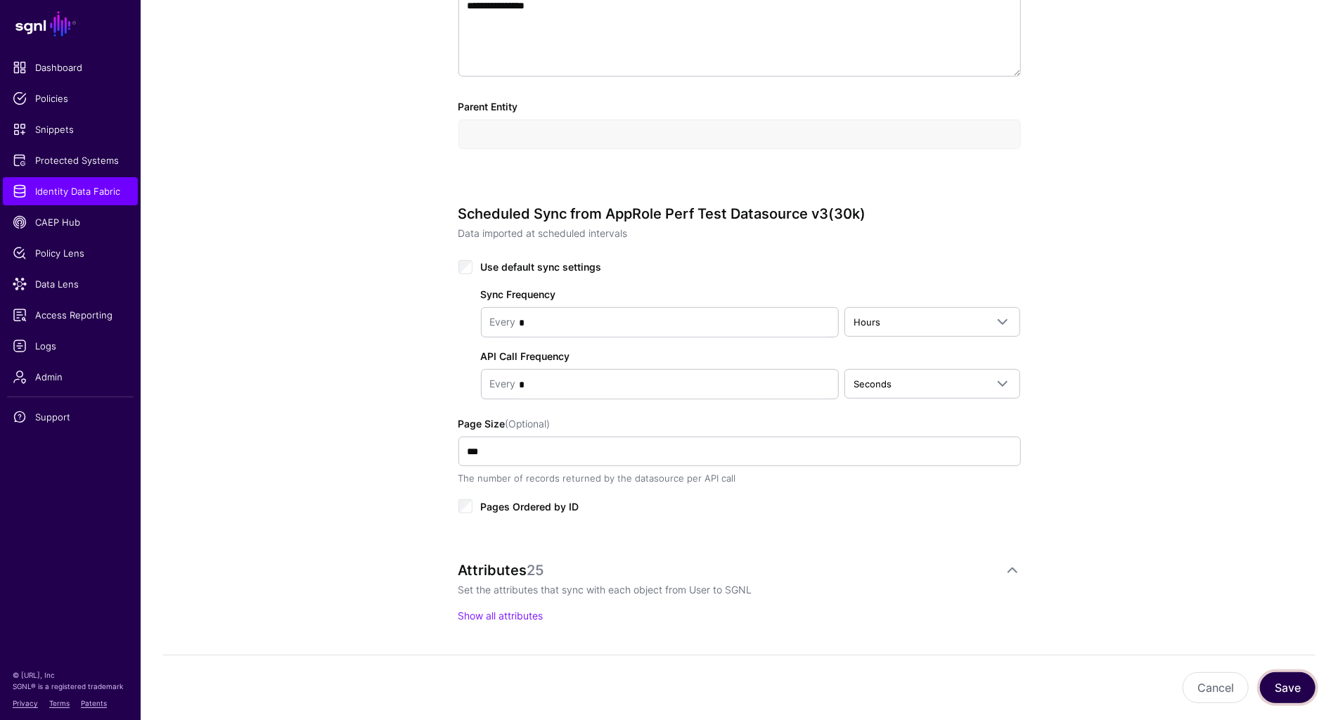
click at [1299, 690] on button "Save" at bounding box center [1288, 687] width 56 height 31
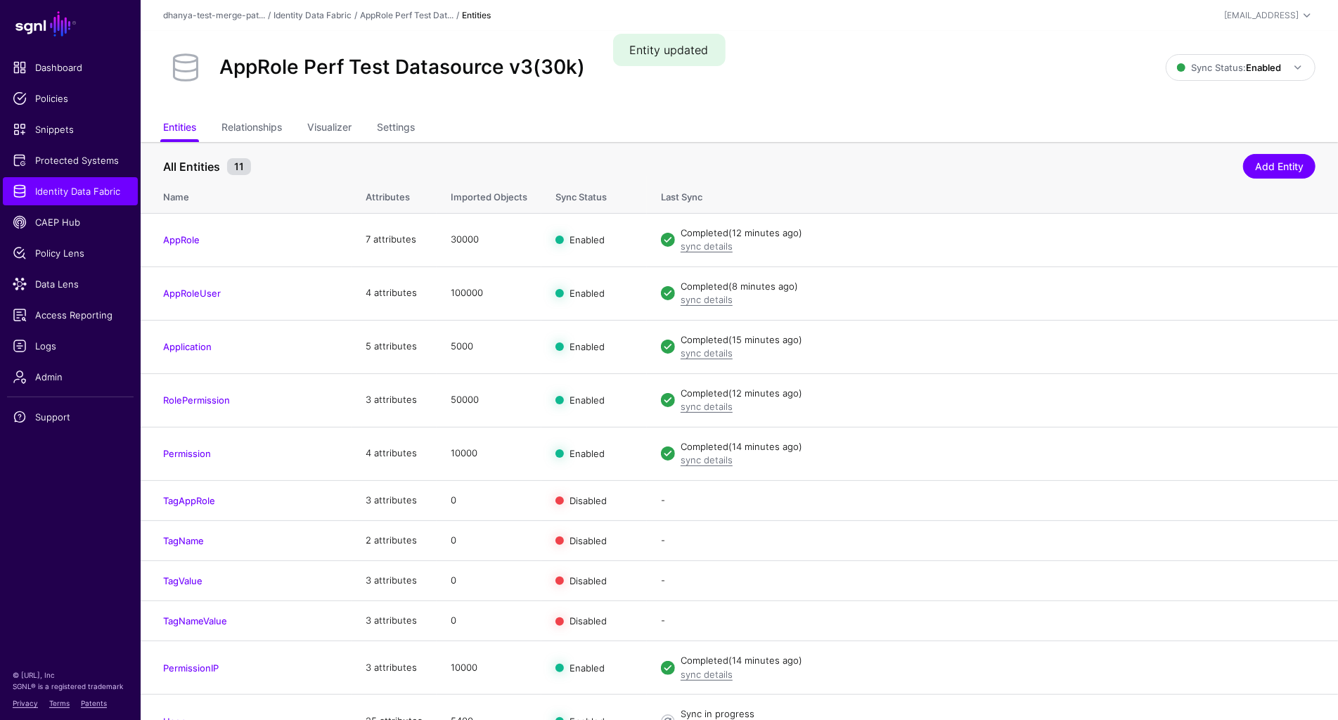
scroll to position [25, 0]
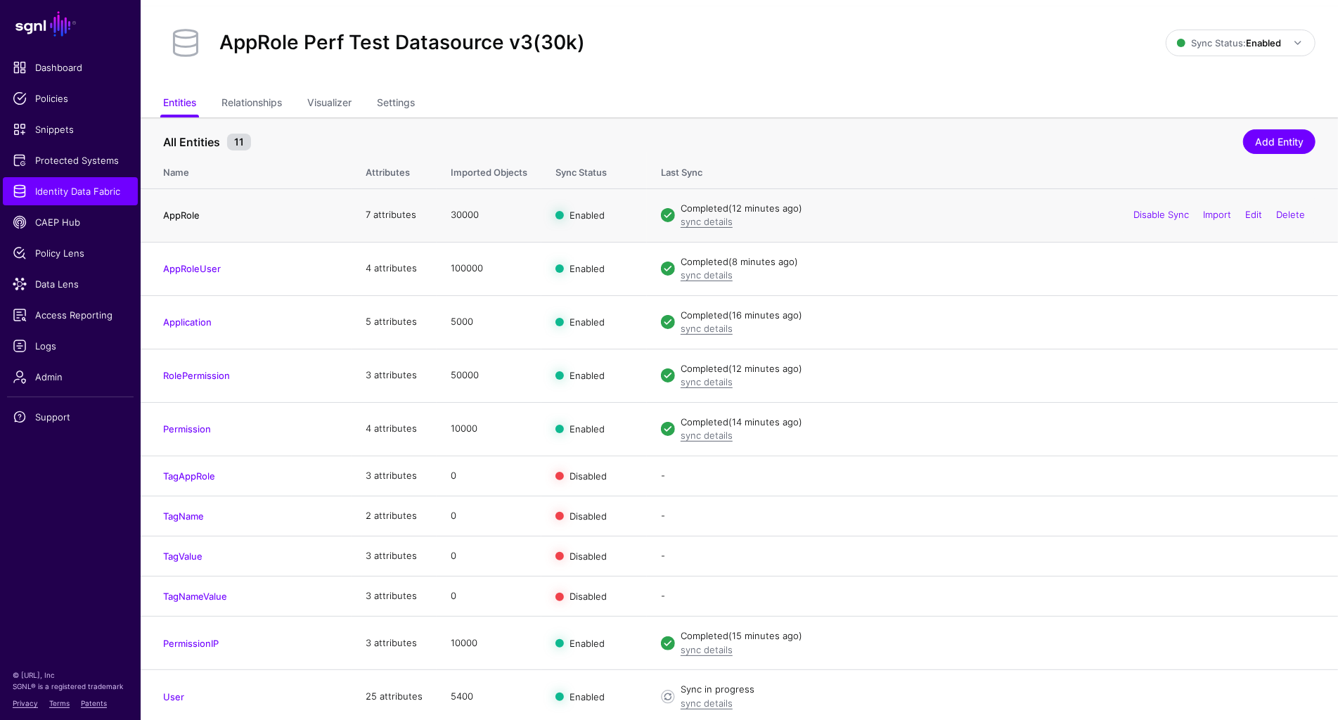
click at [180, 214] on link "AppRole" at bounding box center [181, 215] width 37 height 11
